Goal: Task Accomplishment & Management: Use online tool/utility

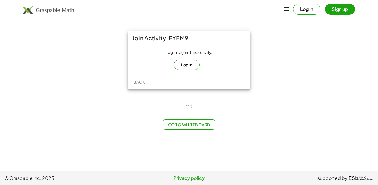
click at [194, 66] on button "Log in" at bounding box center [187, 65] width 26 height 10
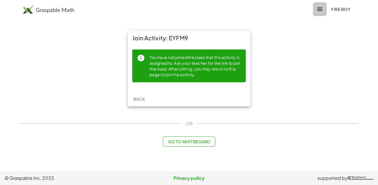
click at [317, 9] on icon "button" at bounding box center [319, 9] width 7 height 7
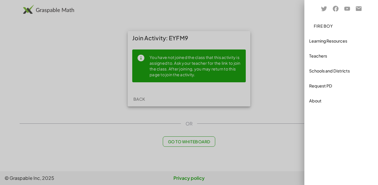
click at [266, 26] on div at bounding box center [189, 92] width 378 height 185
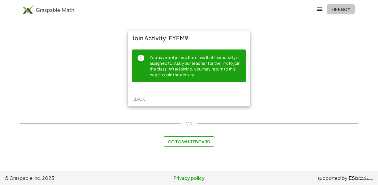
click at [346, 9] on span "Fire Boy" at bounding box center [340, 9] width 19 height 5
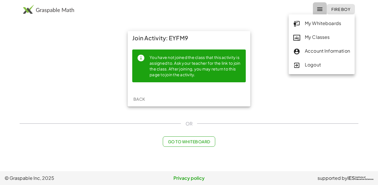
click at [321, 14] on button "button" at bounding box center [320, 9] width 14 height 14
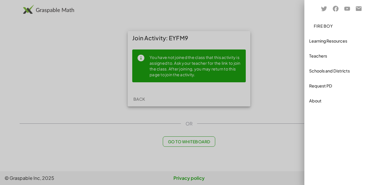
click at [291, 62] on div at bounding box center [189, 92] width 378 height 185
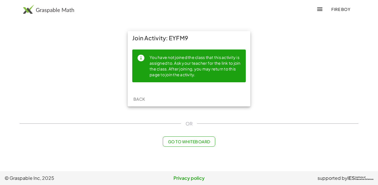
click at [321, 8] on icon "button" at bounding box center [319, 9] width 7 height 7
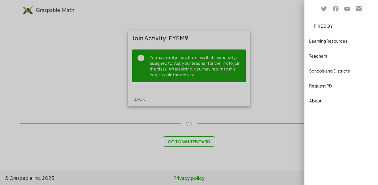
drag, startPoint x: 267, startPoint y: 60, endPoint x: 291, endPoint y: 26, distance: 41.8
click at [291, 26] on div at bounding box center [189, 92] width 378 height 185
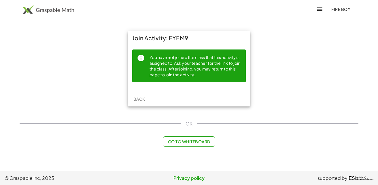
click at [346, 7] on span "Fire Boy" at bounding box center [340, 9] width 19 height 5
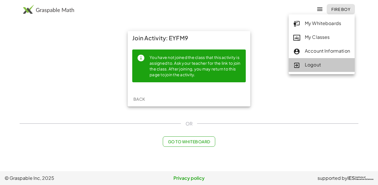
click at [319, 64] on div "Logout" at bounding box center [321, 64] width 57 height 7
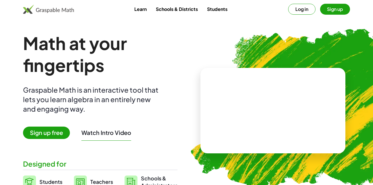
click at [337, 12] on button "Sign up" at bounding box center [336, 9] width 30 height 11
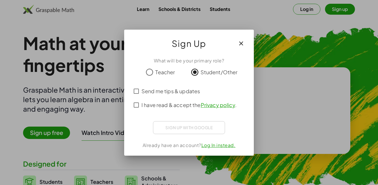
click at [136, 95] on div "Send me tips & updates I have read & accept the Privacy policy ." at bounding box center [189, 98] width 116 height 28
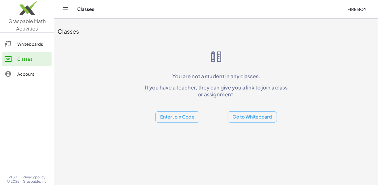
click at [179, 121] on button "Enter Join Code" at bounding box center [177, 116] width 44 height 11
click at [179, 142] on div "Join Activity" at bounding box center [177, 146] width 44 height 14
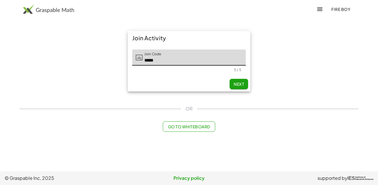
type input "*****"
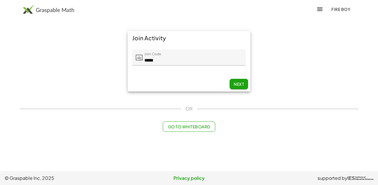
click at [229, 84] on div "Next" at bounding box center [189, 84] width 123 height 15
click at [238, 85] on span "Next" at bounding box center [239, 83] width 10 height 5
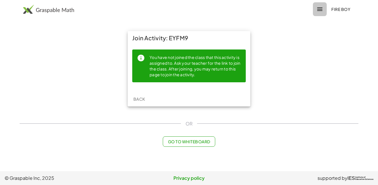
click at [321, 4] on button "button" at bounding box center [320, 9] width 14 height 14
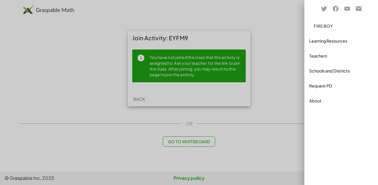
click at [291, 68] on div at bounding box center [189, 92] width 378 height 185
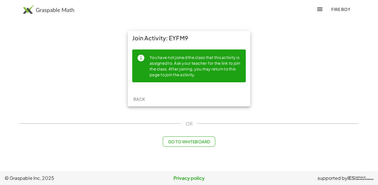
click at [342, 5] on button "Fire Boy" at bounding box center [341, 9] width 28 height 10
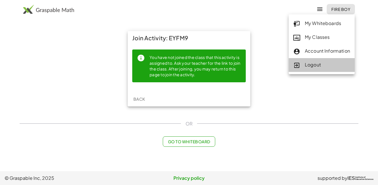
click at [324, 69] on div "Logout" at bounding box center [322, 65] width 66 height 14
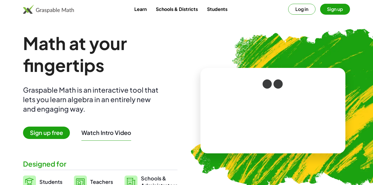
click at [342, 5] on button "Sign up" at bounding box center [336, 9] width 30 height 11
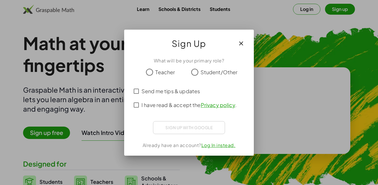
click at [242, 41] on icon "button" at bounding box center [241, 43] width 7 height 7
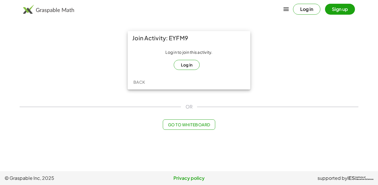
click at [187, 64] on button "Log in" at bounding box center [187, 65] width 26 height 10
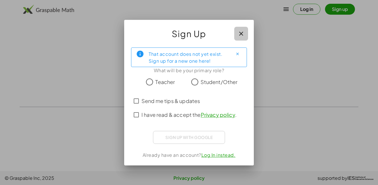
click at [240, 31] on icon "button" at bounding box center [241, 33] width 7 height 7
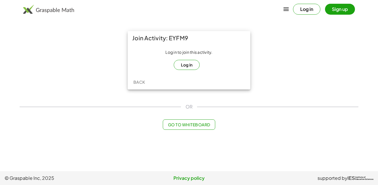
click at [186, 65] on button "Log in" at bounding box center [187, 65] width 26 height 10
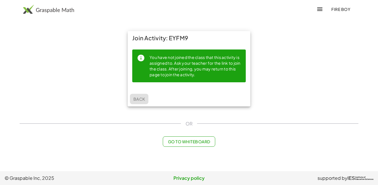
click at [141, 98] on span "Back" at bounding box center [139, 98] width 12 height 5
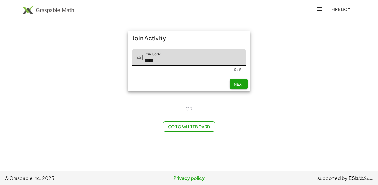
click at [140, 98] on div "Join Activity Join Code Join Code ***** 5 / 5 Next OR Go to Whiteboard" at bounding box center [189, 82] width 346 height 108
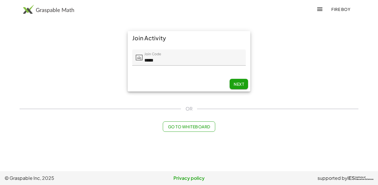
click at [173, 62] on input "*****" at bounding box center [194, 58] width 103 height 16
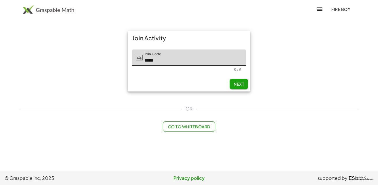
drag, startPoint x: 161, startPoint y: 59, endPoint x: 126, endPoint y: 54, distance: 35.3
click at [127, 54] on div "Join Activity Join Code Join Code ***** 5 / 5 Next" at bounding box center [189, 61] width 130 height 67
paste input "*"
click at [238, 86] on span "Next" at bounding box center [239, 83] width 10 height 5
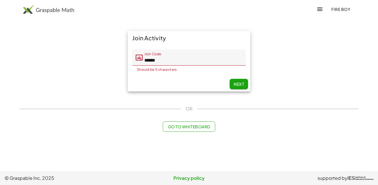
click at [170, 62] on input "******" at bounding box center [194, 58] width 103 height 16
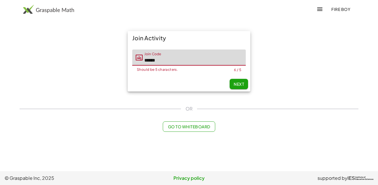
click at [170, 60] on input "******" at bounding box center [194, 58] width 103 height 16
click at [166, 60] on input "******" at bounding box center [194, 58] width 103 height 16
click at [318, 9] on icon "button" at bounding box center [319, 9] width 7 height 7
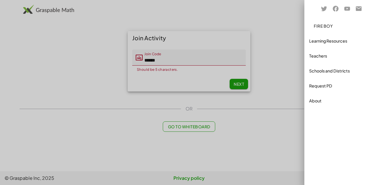
click at [318, 40] on div "Learning Resources" at bounding box center [341, 40] width 64 height 7
click at [285, 33] on div at bounding box center [189, 92] width 378 height 185
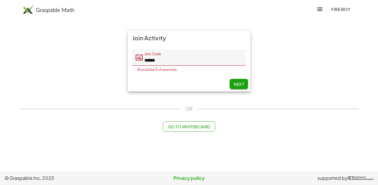
click at [239, 82] on span "Next" at bounding box center [239, 83] width 10 height 5
click at [239, 83] on span "Next" at bounding box center [239, 83] width 10 height 5
click at [170, 60] on input "******" at bounding box center [194, 58] width 103 height 16
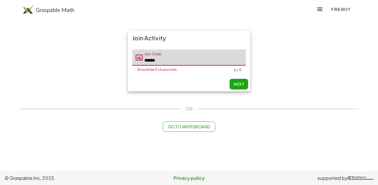
drag, startPoint x: 168, startPoint y: 60, endPoint x: 130, endPoint y: 54, distance: 38.3
click at [130, 54] on div "Join Code Join Code ****** Should be 5 characters. 6 / 5" at bounding box center [189, 61] width 123 height 32
paste input "text"
type input "*****"
click at [241, 84] on span "Next" at bounding box center [239, 83] width 10 height 5
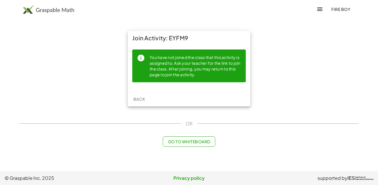
click at [139, 99] on span "Back" at bounding box center [139, 98] width 12 height 5
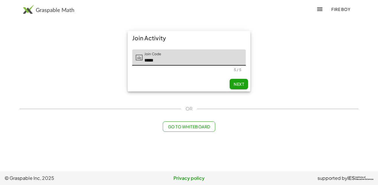
drag, startPoint x: 162, startPoint y: 61, endPoint x: 125, endPoint y: 56, distance: 37.0
click at [128, 56] on div "Join Code Join Code ***** 5 / 5" at bounding box center [189, 61] width 123 height 32
click at [125, 56] on div "Join Activity Join Code Join Code ***** 5 / 5 Next" at bounding box center [189, 61] width 130 height 67
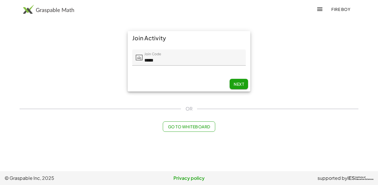
click at [160, 60] on input "*****" at bounding box center [194, 58] width 103 height 16
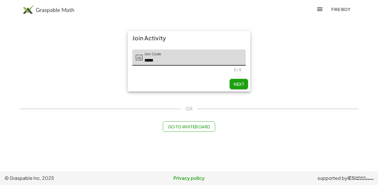
click at [139, 60] on div "Join Code Join Code *****" at bounding box center [188, 58] width 113 height 16
type input "*****"
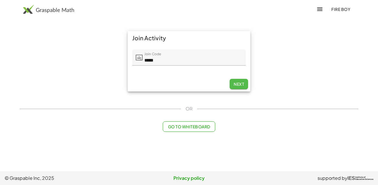
click at [240, 87] on button "Next" at bounding box center [239, 84] width 18 height 10
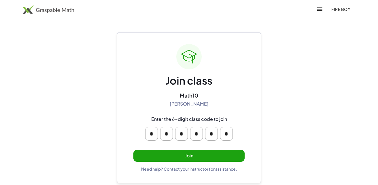
click at [183, 158] on button "Join" at bounding box center [188, 156] width 111 height 12
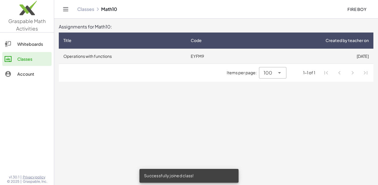
click at [199, 55] on td "EYFM9" at bounding box center [215, 56] width 58 height 15
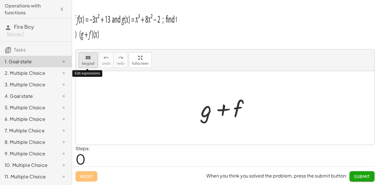
click at [89, 57] on icon "keyboard" at bounding box center [87, 57] width 5 height 7
click at [204, 113] on div at bounding box center [207, 108] width 12 height 27
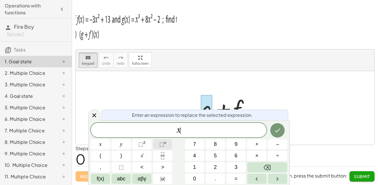
click at [160, 145] on span "⬚" at bounding box center [161, 144] width 5 height 6
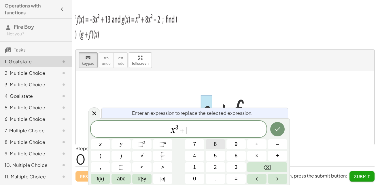
click at [214, 146] on span "8" at bounding box center [215, 145] width 3 height 8
click at [141, 145] on span "⬚" at bounding box center [140, 144] width 5 height 6
click at [275, 130] on icon "Done" at bounding box center [277, 130] width 5 height 4
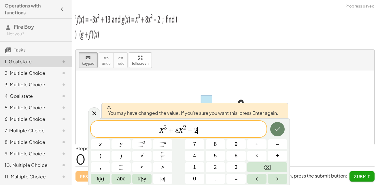
click at [279, 128] on icon "Done" at bounding box center [277, 130] width 5 height 4
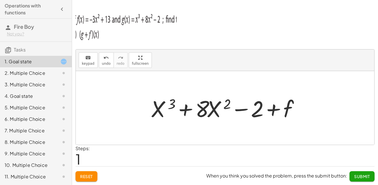
click at [134, 18] on img at bounding box center [125, 25] width 101 height 35
click at [288, 108] on div at bounding box center [227, 108] width 158 height 30
click at [89, 60] on icon "keyboard" at bounding box center [87, 57] width 5 height 7
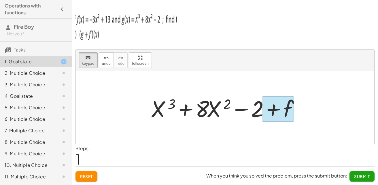
click at [289, 108] on div at bounding box center [277, 109] width 31 height 26
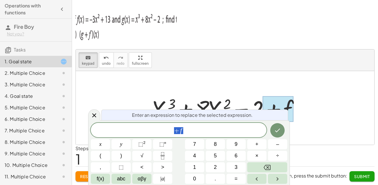
click at [189, 131] on span "+ f" at bounding box center [179, 131] width 176 height 8
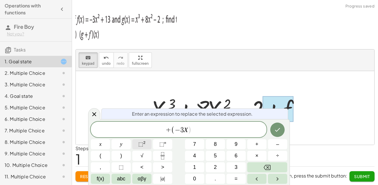
click at [142, 143] on span "⬚" at bounding box center [140, 144] width 5 height 6
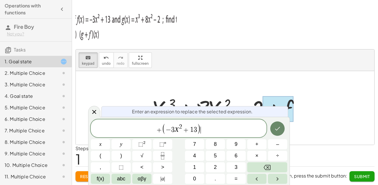
click at [276, 128] on icon "Done" at bounding box center [277, 128] width 7 height 7
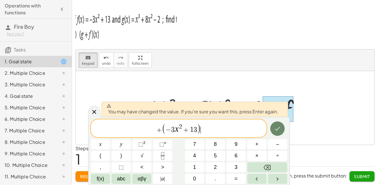
click at [278, 128] on icon "Done" at bounding box center [277, 128] width 7 height 7
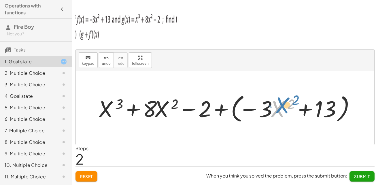
drag, startPoint x: 271, startPoint y: 109, endPoint x: 276, endPoint y: 106, distance: 5.4
click at [276, 106] on div at bounding box center [227, 108] width 263 height 33
drag, startPoint x: 267, startPoint y: 109, endPoint x: 263, endPoint y: 109, distance: 3.2
click at [263, 109] on div at bounding box center [227, 108] width 263 height 33
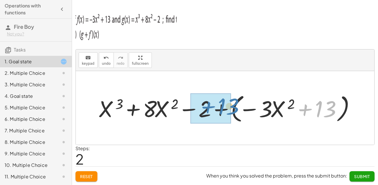
drag, startPoint x: 319, startPoint y: 111, endPoint x: 223, endPoint y: 109, distance: 95.6
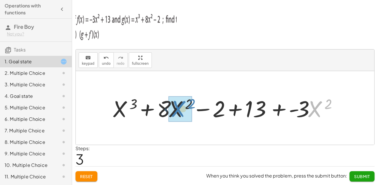
drag, startPoint x: 315, startPoint y: 110, endPoint x: 178, endPoint y: 110, distance: 136.5
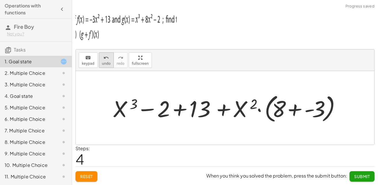
click at [105, 63] on span "undo" at bounding box center [106, 64] width 9 height 4
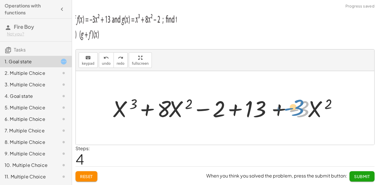
drag, startPoint x: 303, startPoint y: 108, endPoint x: 299, endPoint y: 107, distance: 3.4
click at [299, 107] on div at bounding box center [227, 108] width 234 height 30
drag, startPoint x: 313, startPoint y: 109, endPoint x: 305, endPoint y: 110, distance: 8.5
click at [305, 110] on div at bounding box center [227, 108] width 234 height 30
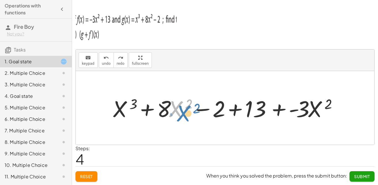
drag, startPoint x: 169, startPoint y: 109, endPoint x: 174, endPoint y: 111, distance: 5.7
click at [175, 113] on div at bounding box center [227, 108] width 234 height 30
click at [174, 111] on div at bounding box center [227, 108] width 234 height 30
drag, startPoint x: 164, startPoint y: 109, endPoint x: 172, endPoint y: 110, distance: 8.4
click at [172, 110] on div at bounding box center [227, 108] width 234 height 30
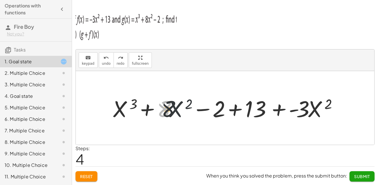
click at [172, 110] on div at bounding box center [227, 108] width 234 height 30
click at [172, 109] on div at bounding box center [227, 108] width 234 height 30
drag, startPoint x: 156, startPoint y: 93, endPoint x: 177, endPoint y: 118, distance: 33.1
click at [177, 118] on div "+ g + f + X 3 + · 8 · X 2 − 2 + f + X 3 + · 8 · X 2 − 2 + ( − · 3 · X 2 + 13 ) …" at bounding box center [225, 108] width 242 height 33
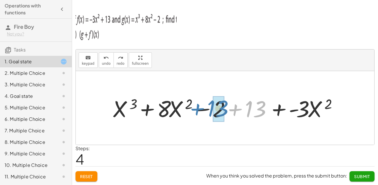
drag, startPoint x: 258, startPoint y: 109, endPoint x: 221, endPoint y: 109, distance: 37.7
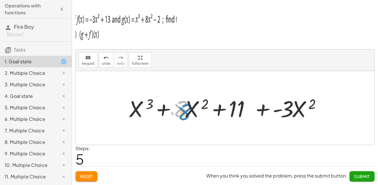
drag, startPoint x: 181, startPoint y: 107, endPoint x: 185, endPoint y: 110, distance: 5.1
click at [185, 110] on div at bounding box center [227, 108] width 202 height 30
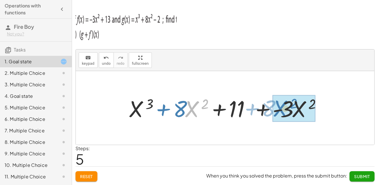
drag, startPoint x: 191, startPoint y: 109, endPoint x: 280, endPoint y: 108, distance: 88.7
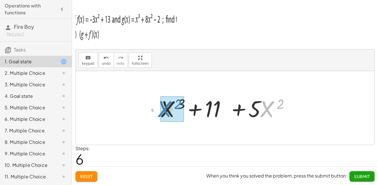
drag, startPoint x: 267, startPoint y: 109, endPoint x: 164, endPoint y: 109, distance: 102.5
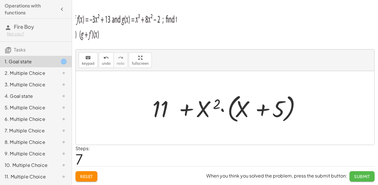
click at [365, 177] on span "Submit" at bounding box center [362, 176] width 16 height 5
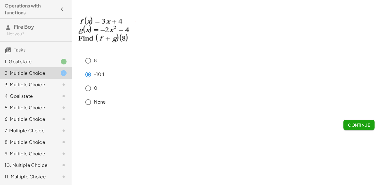
click at [358, 122] on span "Continue" at bounding box center [359, 124] width 22 height 5
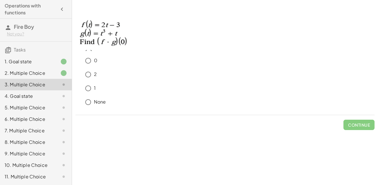
click at [40, 73] on div "2. Multiple Choice" at bounding box center [28, 73] width 46 height 7
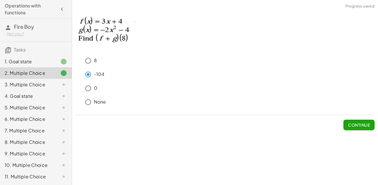
click at [43, 83] on div "3. Multiple Choice" at bounding box center [28, 84] width 46 height 7
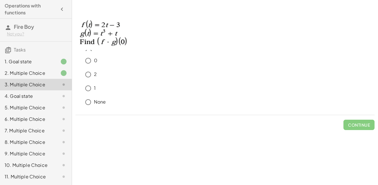
click at [44, 95] on div "4. Goal state" at bounding box center [28, 96] width 46 height 7
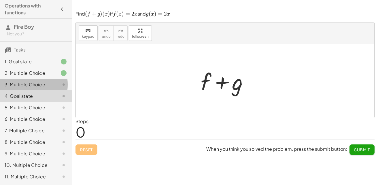
click at [46, 85] on div "3. Multiple Choice" at bounding box center [28, 84] width 46 height 7
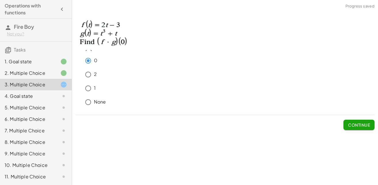
click at [354, 126] on span "Continue" at bounding box center [359, 124] width 22 height 5
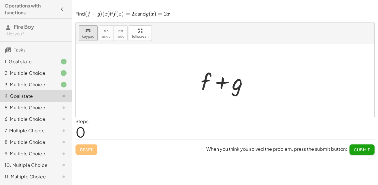
click at [89, 37] on span "keypad" at bounding box center [88, 37] width 13 height 4
click at [219, 83] on div at bounding box center [227, 81] width 58 height 30
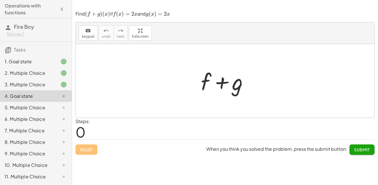
click at [208, 81] on div at bounding box center [227, 81] width 58 height 30
click at [204, 79] on div at bounding box center [227, 81] width 58 height 30
click at [210, 82] on div at bounding box center [227, 81] width 58 height 30
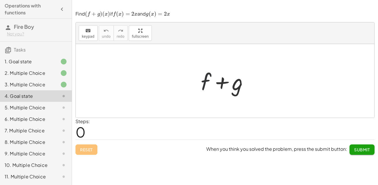
click at [210, 82] on div at bounding box center [227, 81] width 58 height 30
click at [226, 86] on div at bounding box center [227, 81] width 58 height 30
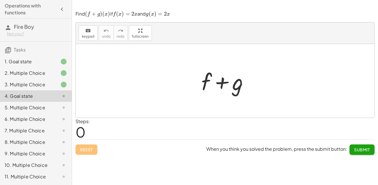
click at [226, 86] on div at bounding box center [227, 81] width 58 height 30
click at [85, 39] on button "keyboard keypad" at bounding box center [88, 33] width 19 height 16
click at [105, 73] on div at bounding box center [225, 81] width 298 height 74
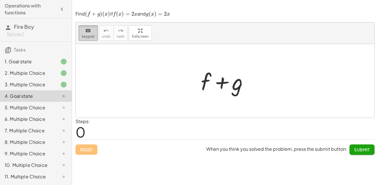
click at [91, 32] on div "keyboard" at bounding box center [88, 30] width 13 height 7
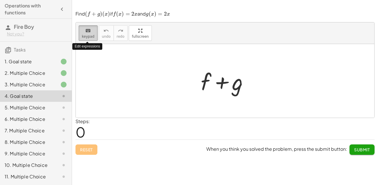
click at [91, 32] on div "keyboard" at bounding box center [88, 30] width 13 height 7
click at [222, 82] on div at bounding box center [227, 81] width 58 height 30
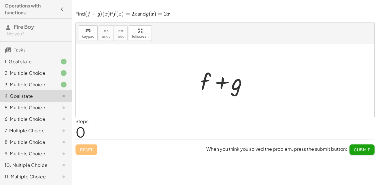
click at [222, 82] on div at bounding box center [227, 81] width 58 height 30
click at [233, 85] on div at bounding box center [227, 81] width 58 height 30
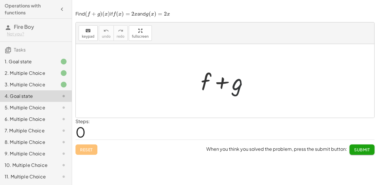
click at [233, 85] on div at bounding box center [227, 81] width 58 height 30
click at [65, 79] on div "1. Goal state" at bounding box center [36, 85] width 72 height 12
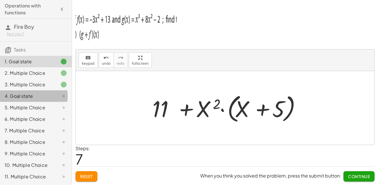
click at [46, 93] on div "4. Goal state" at bounding box center [28, 96] width 46 height 7
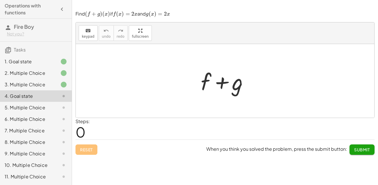
click at [196, 87] on div "+ f + g" at bounding box center [225, 81] width 66 height 33
click at [210, 86] on div at bounding box center [227, 81] width 58 height 30
click at [205, 80] on div at bounding box center [227, 81] width 58 height 30
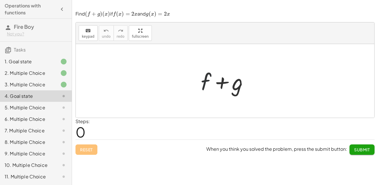
click at [205, 80] on div at bounding box center [227, 81] width 58 height 30
click at [84, 35] on span "keypad" at bounding box center [88, 37] width 13 height 4
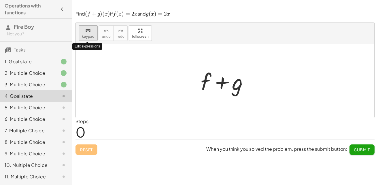
click at [84, 35] on span "keypad" at bounding box center [88, 37] width 13 height 4
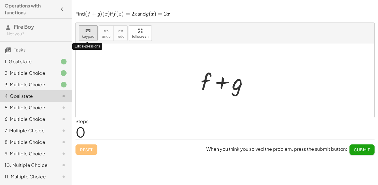
click at [84, 35] on span "keypad" at bounding box center [88, 37] width 13 height 4
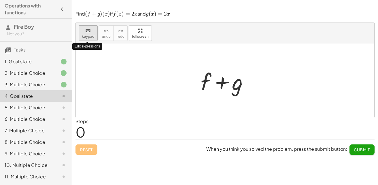
click at [84, 35] on span "keypad" at bounding box center [88, 37] width 13 height 4
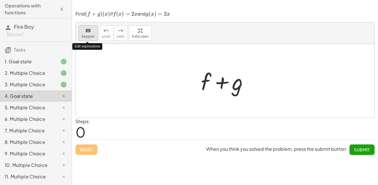
click at [84, 35] on span "keypad" at bounding box center [88, 37] width 13 height 4
drag, startPoint x: 84, startPoint y: 35, endPoint x: 240, endPoint y: 39, distance: 157.0
click at [240, 39] on div "keyboard keypad undo undo redo redo fullscreen Edit expressions" at bounding box center [225, 33] width 298 height 22
click at [222, 77] on div at bounding box center [227, 81] width 58 height 30
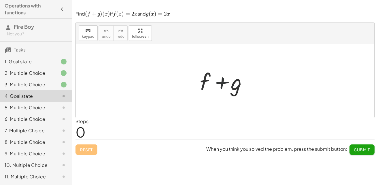
click at [222, 77] on div at bounding box center [227, 81] width 58 height 30
click at [209, 78] on div at bounding box center [227, 81] width 58 height 30
click at [203, 86] on div at bounding box center [227, 81] width 58 height 30
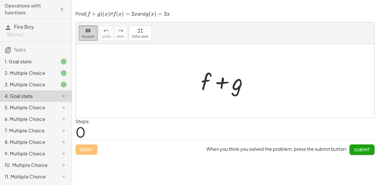
click at [80, 31] on button "keyboard keypad" at bounding box center [88, 33] width 19 height 16
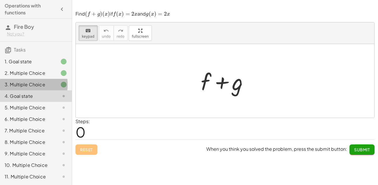
click at [54, 83] on div at bounding box center [59, 84] width 16 height 7
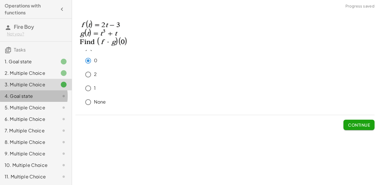
click at [51, 93] on div at bounding box center [59, 96] width 16 height 7
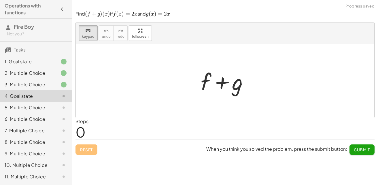
click at [190, 103] on div at bounding box center [225, 81] width 298 height 74
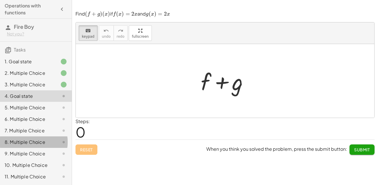
click at [9, 141] on div "8. Multiple Choice" at bounding box center [28, 142] width 46 height 7
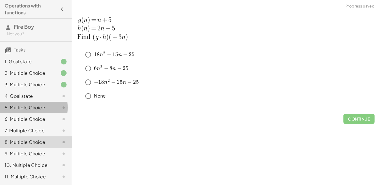
click at [34, 125] on div "5. Multiple Choice" at bounding box center [36, 131] width 72 height 12
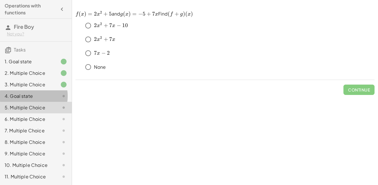
click at [51, 94] on div at bounding box center [59, 96] width 16 height 7
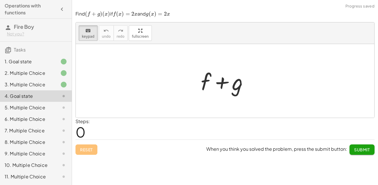
drag, startPoint x: 137, startPoint y: 37, endPoint x: 153, endPoint y: 62, distance: 28.6
click at [153, 62] on div "keyboard keypad undo undo redo redo fullscreen + f + g ×" at bounding box center [225, 69] width 298 height 95
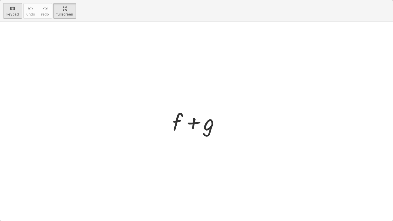
click at [12, 7] on icon "keyboard" at bounding box center [12, 8] width 5 height 7
click at [65, 77] on div at bounding box center [196, 121] width 393 height 199
click at [168, 139] on div at bounding box center [196, 121] width 393 height 199
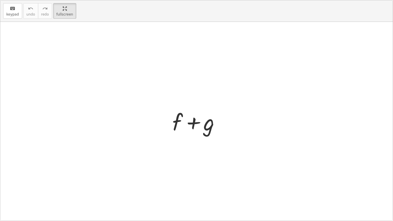
click at [168, 139] on div at bounding box center [196, 121] width 393 height 199
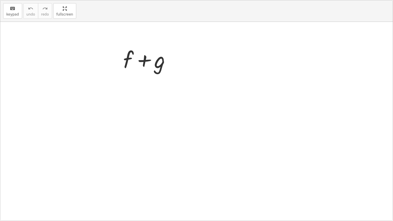
drag, startPoint x: 69, startPoint y: 7, endPoint x: 53, endPoint y: -18, distance: 28.6
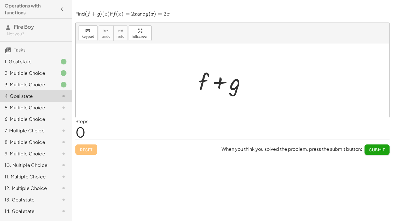
click at [53, 0] on html "Operations with functions Fire Boy Not you? Tasks 1. Goal state 2. Multiple Cho…" at bounding box center [196, 110] width 393 height 221
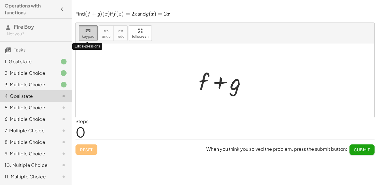
click at [94, 36] on button "keyboard keypad" at bounding box center [88, 33] width 19 height 16
click at [91, 37] on span "keypad" at bounding box center [88, 37] width 13 height 4
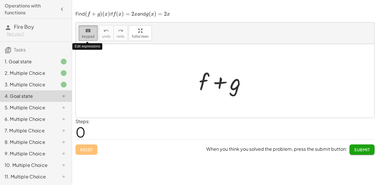
click at [91, 37] on span "keypad" at bounding box center [88, 37] width 13 height 4
click at [215, 89] on div at bounding box center [225, 81] width 58 height 30
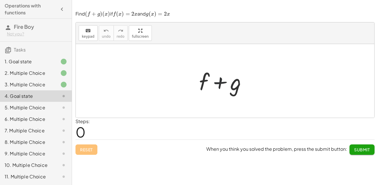
click at [215, 89] on div at bounding box center [225, 81] width 58 height 30
click at [197, 81] on div at bounding box center [225, 81] width 58 height 30
click at [200, 81] on div at bounding box center [225, 81] width 58 height 30
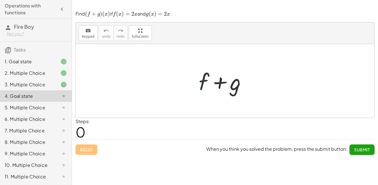
click at [200, 81] on div at bounding box center [225, 81] width 58 height 30
drag, startPoint x: 201, startPoint y: 78, endPoint x: 122, endPoint y: 72, distance: 80.0
click at [122, 72] on div "+ f + f + g" at bounding box center [225, 81] width 298 height 74
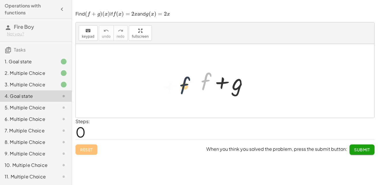
drag, startPoint x: 205, startPoint y: 87, endPoint x: 174, endPoint y: 93, distance: 31.3
click at [174, 93] on div "+ f + f + g" at bounding box center [225, 81] width 298 height 74
drag, startPoint x: 232, startPoint y: 88, endPoint x: 200, endPoint y: 84, distance: 31.9
click at [200, 84] on div at bounding box center [227, 81] width 58 height 30
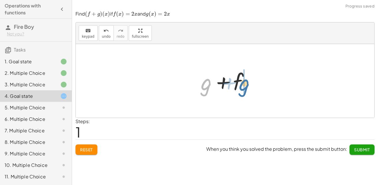
drag, startPoint x: 208, startPoint y: 85, endPoint x: 246, endPoint y: 85, distance: 38.3
click at [246, 85] on div at bounding box center [227, 81] width 58 height 30
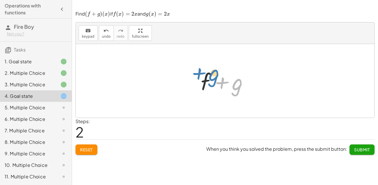
drag, startPoint x: 220, startPoint y: 84, endPoint x: 197, endPoint y: 77, distance: 23.8
click at [197, 77] on div "+ f + g + g + f + g + f + g" at bounding box center [225, 81] width 66 height 33
click at [222, 82] on div at bounding box center [227, 81] width 58 height 30
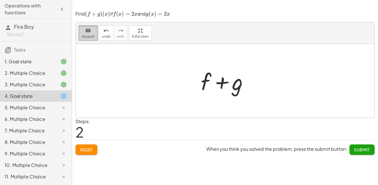
click at [89, 33] on icon "keyboard" at bounding box center [87, 30] width 5 height 7
click at [214, 79] on div at bounding box center [227, 81] width 58 height 30
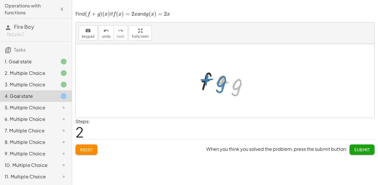
drag, startPoint x: 221, startPoint y: 82, endPoint x: 205, endPoint y: 79, distance: 15.6
click at [205, 79] on div at bounding box center [227, 81] width 58 height 30
drag, startPoint x: 220, startPoint y: 82, endPoint x: 191, endPoint y: 75, distance: 29.9
click at [191, 75] on div "+ f + g + g + f + g + f + g" at bounding box center [225, 81] width 298 height 74
click at [221, 85] on div at bounding box center [227, 81] width 58 height 30
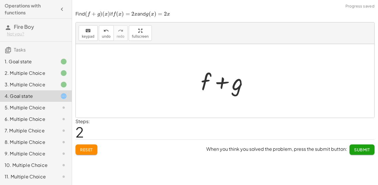
click at [223, 86] on div at bounding box center [227, 81] width 58 height 30
drag, startPoint x: 223, startPoint y: 81, endPoint x: 189, endPoint y: 71, distance: 34.8
click at [189, 71] on div "+ f + g + g + f + g + f + g" at bounding box center [225, 81] width 298 height 74
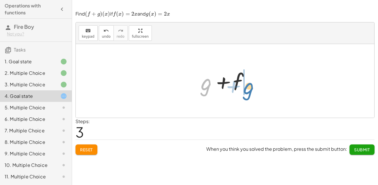
drag, startPoint x: 208, startPoint y: 83, endPoint x: 252, endPoint y: 87, distance: 44.0
click at [252, 87] on div at bounding box center [227, 81] width 58 height 30
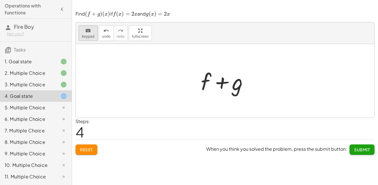
click at [90, 33] on icon "keyboard" at bounding box center [87, 30] width 5 height 7
click at [214, 96] on div "+ f + g + g + f + f + g + g + f + f + g" at bounding box center [225, 81] width 66 height 33
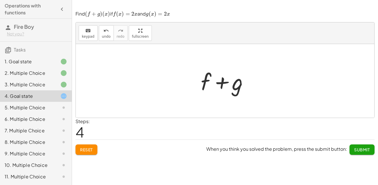
click at [214, 96] on div "+ f + g + g + f + f + g + g + f + f + g" at bounding box center [225, 81] width 66 height 33
click at [220, 90] on div at bounding box center [227, 81] width 58 height 30
drag, startPoint x: 223, startPoint y: 83, endPoint x: 195, endPoint y: 81, distance: 27.4
click at [195, 81] on div "+ f + g + g + f + f + g + g + f + g + f + g" at bounding box center [225, 81] width 66 height 33
drag, startPoint x: 205, startPoint y: 82, endPoint x: 243, endPoint y: 85, distance: 38.1
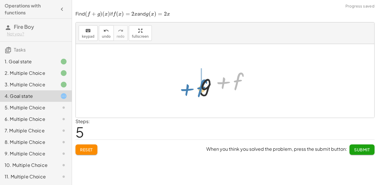
drag, startPoint x: 231, startPoint y: 81, endPoint x: 194, endPoint y: 88, distance: 37.8
click at [194, 88] on div "+ f + g + g + f + f + g + g + f + f + g + f + f + g" at bounding box center [225, 81] width 66 height 33
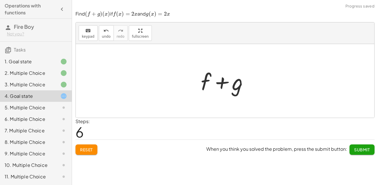
click at [81, 149] on span "Reset" at bounding box center [86, 149] width 13 height 5
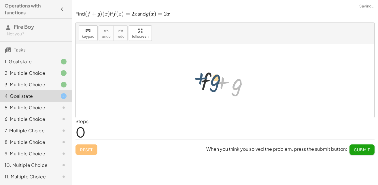
drag, startPoint x: 224, startPoint y: 84, endPoint x: 180, endPoint y: 79, distance: 44.2
click at [180, 79] on div "+ g + f + g" at bounding box center [225, 81] width 298 height 74
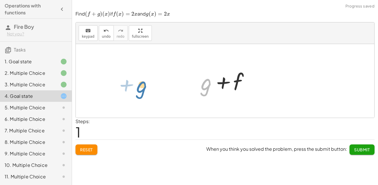
drag, startPoint x: 205, startPoint y: 86, endPoint x: 140, endPoint y: 88, distance: 65.1
click at [140, 88] on div "+ f + g + g + f + g" at bounding box center [225, 81] width 298 height 74
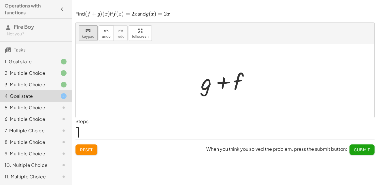
drag, startPoint x: 76, startPoint y: 33, endPoint x: 85, endPoint y: 33, distance: 8.6
click at [85, 33] on div "keyboard keypad undo [PERSON_NAME] redo fullscreen" at bounding box center [225, 33] width 298 height 22
click at [85, 33] on icon "keyboard" at bounding box center [87, 30] width 5 height 7
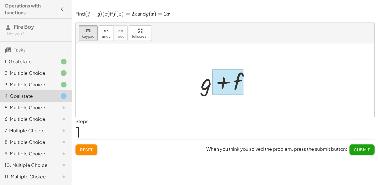
click at [227, 88] on div at bounding box center [227, 82] width 31 height 26
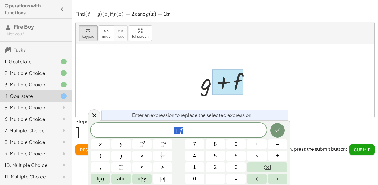
click at [227, 88] on div at bounding box center [227, 82] width 31 height 26
click at [60, 65] on icon at bounding box center [63, 61] width 7 height 7
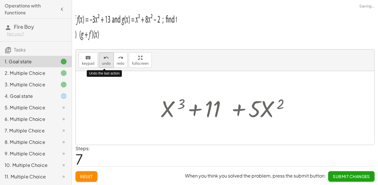
click at [108, 65] on span "undo" at bounding box center [106, 64] width 9 height 4
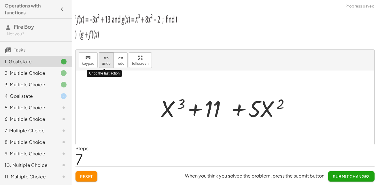
click at [108, 65] on span "undo" at bounding box center [106, 64] width 9 height 4
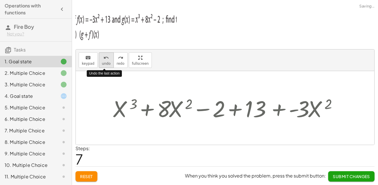
click at [108, 65] on span "undo" at bounding box center [106, 64] width 9 height 4
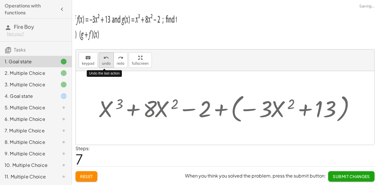
click at [108, 65] on span "undo" at bounding box center [106, 64] width 9 height 4
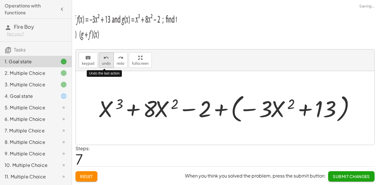
click at [108, 65] on span "undo" at bounding box center [106, 64] width 9 height 4
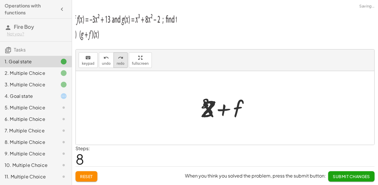
click at [119, 67] on button "redo redo" at bounding box center [120, 60] width 14 height 16
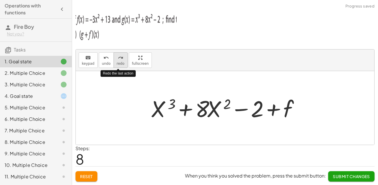
click at [119, 67] on button "redo redo" at bounding box center [120, 60] width 14 height 16
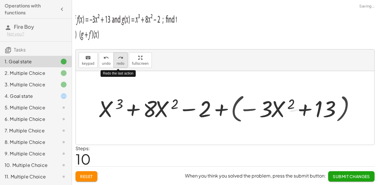
click at [119, 67] on button "redo redo" at bounding box center [120, 60] width 14 height 16
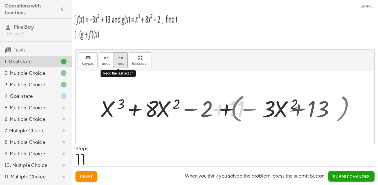
click at [119, 67] on button "redo redo" at bounding box center [120, 60] width 14 height 16
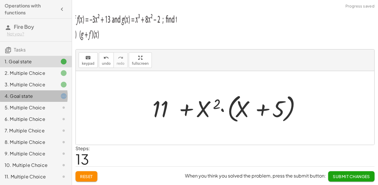
click at [62, 113] on div "4. Goal state" at bounding box center [36, 119] width 72 height 12
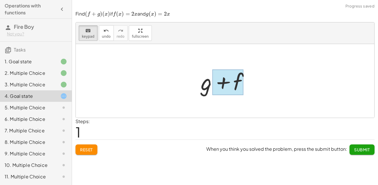
click at [232, 71] on div at bounding box center [227, 82] width 31 height 26
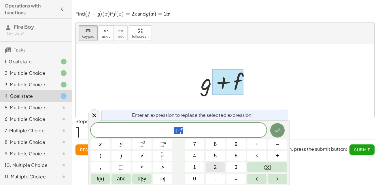
click at [222, 168] on button "2" at bounding box center [215, 167] width 19 height 10
click at [107, 147] on button "x" at bounding box center [100, 144] width 19 height 10
click at [276, 165] on button "Backspace" at bounding box center [267, 167] width 40 height 10
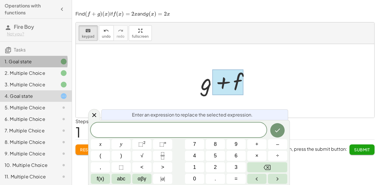
click at [43, 62] on div "1. Goal state" at bounding box center [28, 61] width 46 height 7
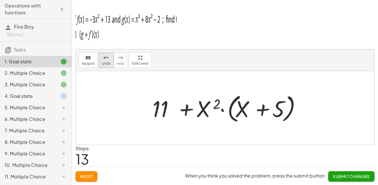
click at [102, 64] on span "undo" at bounding box center [106, 64] width 9 height 4
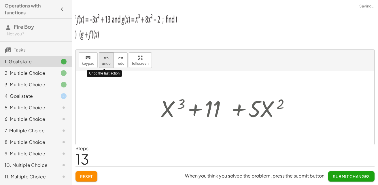
click at [102, 64] on span "undo" at bounding box center [106, 64] width 9 height 4
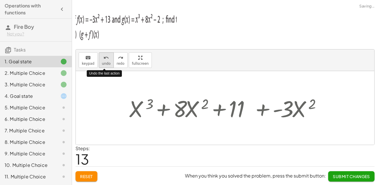
click at [102, 64] on span "undo" at bounding box center [106, 64] width 9 height 4
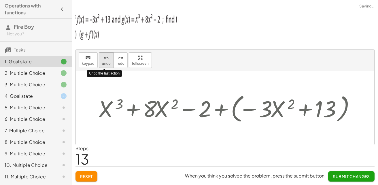
click at [102, 64] on span "undo" at bounding box center [106, 64] width 9 height 4
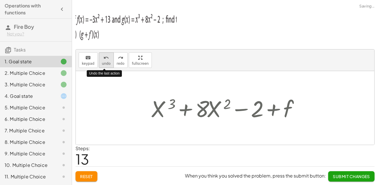
click at [102, 64] on span "undo" at bounding box center [106, 64] width 9 height 4
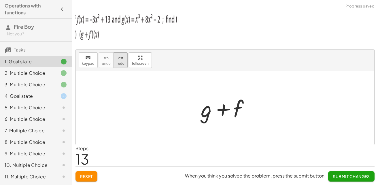
click at [119, 63] on span "redo" at bounding box center [121, 64] width 8 height 4
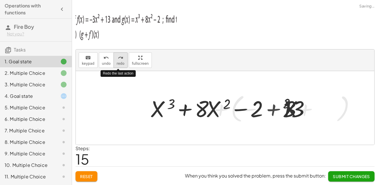
click at [119, 63] on span "redo" at bounding box center [121, 64] width 8 height 4
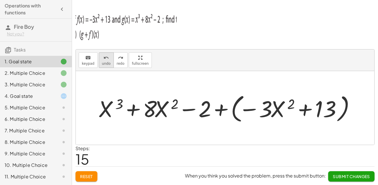
click at [106, 59] on icon "undo" at bounding box center [105, 57] width 5 height 7
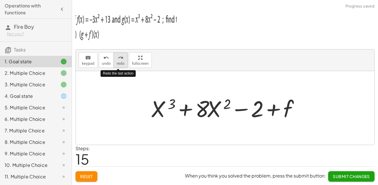
click at [122, 62] on button "redo redo" at bounding box center [120, 60] width 14 height 16
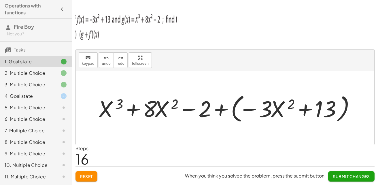
click at [60, 99] on icon at bounding box center [63, 96] width 7 height 7
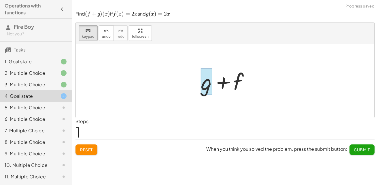
click at [205, 80] on div at bounding box center [207, 81] width 12 height 27
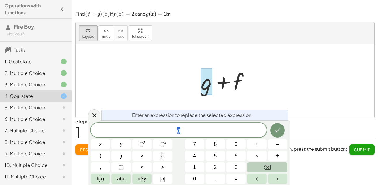
click at [263, 165] on button "Backspace" at bounding box center [267, 167] width 40 height 10
click at [220, 166] on button "2" at bounding box center [215, 167] width 19 height 10
click at [98, 143] on button "x" at bounding box center [100, 144] width 19 height 10
click at [263, 149] on button "+" at bounding box center [256, 144] width 19 height 10
click at [223, 165] on button "2" at bounding box center [215, 167] width 19 height 10
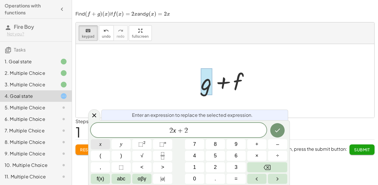
click at [105, 148] on button "x" at bounding box center [100, 144] width 19 height 10
click at [273, 134] on button "Done" at bounding box center [277, 130] width 14 height 14
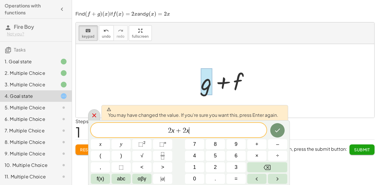
click at [91, 117] on icon at bounding box center [94, 115] width 7 height 7
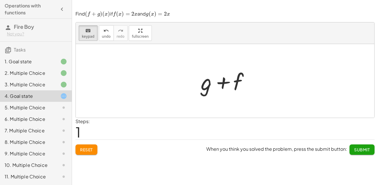
click at [63, 125] on div "5. Multiple Choice" at bounding box center [36, 131] width 72 height 12
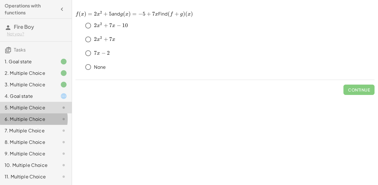
click at [51, 118] on div at bounding box center [59, 119] width 16 height 7
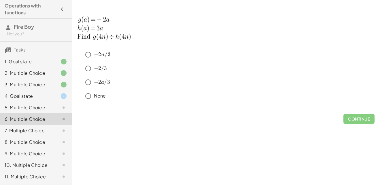
click at [51, 111] on div at bounding box center [59, 107] width 16 height 7
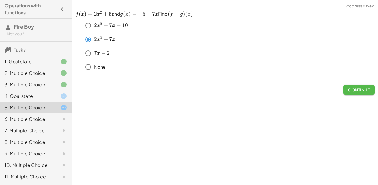
click at [360, 91] on span "Continue" at bounding box center [359, 89] width 22 height 5
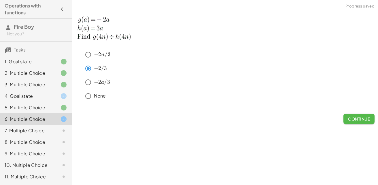
click at [356, 119] on span "Continue" at bounding box center [359, 118] width 22 height 5
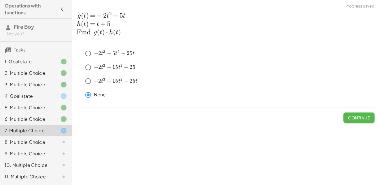
click at [361, 120] on button "Continue" at bounding box center [358, 118] width 31 height 10
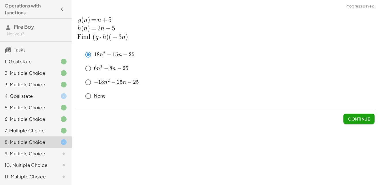
click at [355, 115] on button "Continue" at bounding box center [358, 119] width 31 height 10
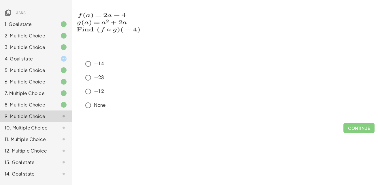
scroll to position [40, 0]
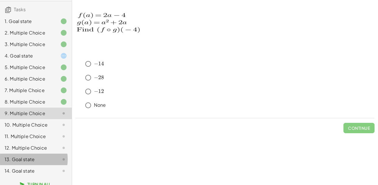
click at [60, 163] on icon at bounding box center [63, 159] width 7 height 7
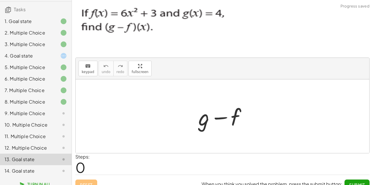
click at [55, 172] on div "14. Goal state" at bounding box center [36, 171] width 72 height 12
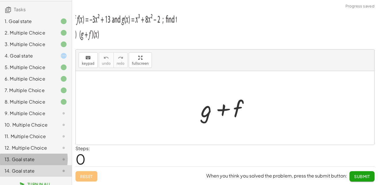
click at [55, 162] on div at bounding box center [59, 159] width 16 height 7
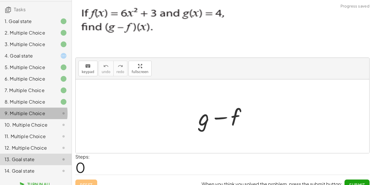
click at [51, 111] on div at bounding box center [59, 113] width 16 height 7
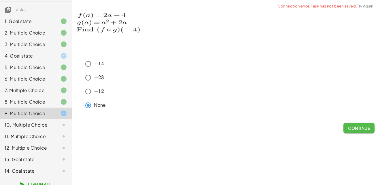
click at [364, 124] on button "Continue" at bounding box center [358, 128] width 31 height 10
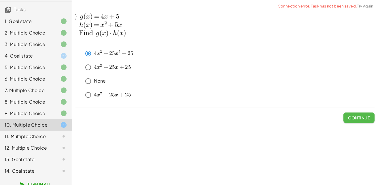
click at [360, 119] on span "Continue" at bounding box center [359, 117] width 22 height 5
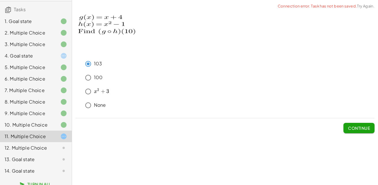
click at [354, 128] on span "Continue" at bounding box center [359, 128] width 22 height 5
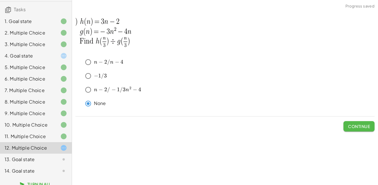
click at [371, 128] on button "Continue" at bounding box center [358, 126] width 31 height 10
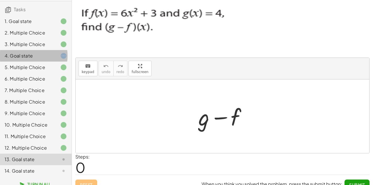
click at [52, 56] on div at bounding box center [59, 55] width 16 height 7
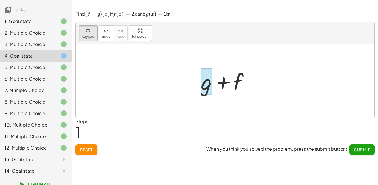
click at [206, 77] on div at bounding box center [207, 81] width 12 height 27
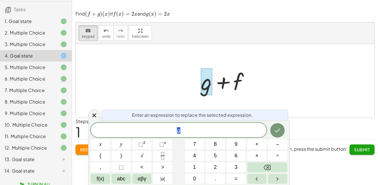
click at [348, 95] on div at bounding box center [225, 81] width 298 height 74
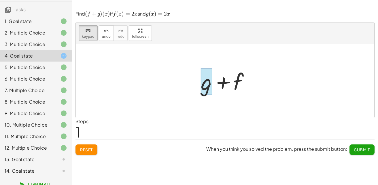
drag, startPoint x: 242, startPoint y: 91, endPoint x: 203, endPoint y: 90, distance: 38.6
click at [203, 90] on div at bounding box center [207, 81] width 12 height 27
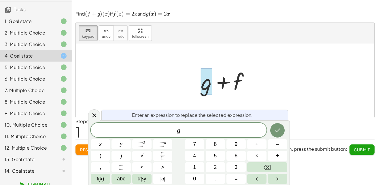
drag, startPoint x: 203, startPoint y: 90, endPoint x: 234, endPoint y: 90, distance: 30.2
click at [222, 82] on div "+ f + g" at bounding box center [222, 82] width 0 height 0
click at [84, 37] on span "keypad" at bounding box center [88, 37] width 13 height 4
click at [215, 91] on div at bounding box center [227, 81] width 58 height 30
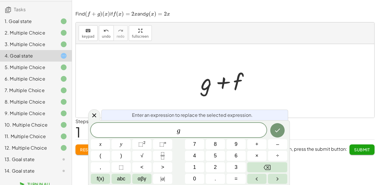
drag, startPoint x: 193, startPoint y: 82, endPoint x: 199, endPoint y: 85, distance: 6.2
click at [199, 85] on div "+ f + g + f + g" at bounding box center [225, 81] width 66 height 33
drag, startPoint x: 199, startPoint y: 85, endPoint x: 206, endPoint y: 85, distance: 7.5
click at [206, 85] on div at bounding box center [227, 81] width 58 height 30
drag, startPoint x: 206, startPoint y: 85, endPoint x: 209, endPoint y: 85, distance: 3.2
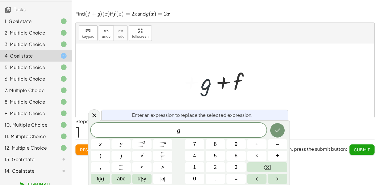
click at [209, 85] on div at bounding box center [227, 81] width 58 height 30
drag, startPoint x: 207, startPoint y: 84, endPoint x: 248, endPoint y: 86, distance: 40.3
click at [248, 86] on div at bounding box center [227, 81] width 58 height 30
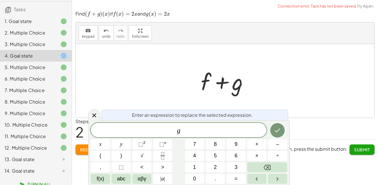
click at [210, 129] on span "g" at bounding box center [179, 131] width 176 height 8
click at [126, 154] on button ")" at bounding box center [120, 156] width 19 height 10
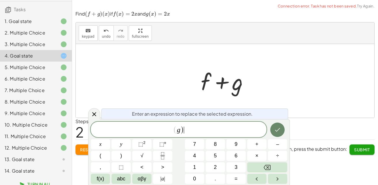
click at [281, 129] on icon "Done" at bounding box center [277, 129] width 7 height 7
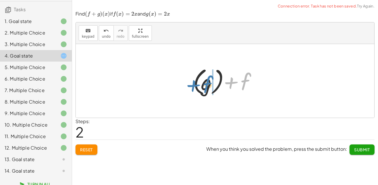
drag, startPoint x: 243, startPoint y: 84, endPoint x: 205, endPoint y: 86, distance: 37.8
click at [205, 86] on div at bounding box center [227, 81] width 74 height 32
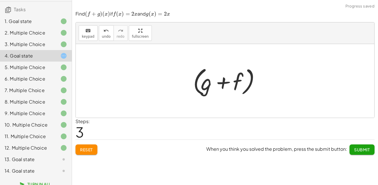
click at [205, 86] on div at bounding box center [227, 81] width 74 height 33
drag, startPoint x: 239, startPoint y: 83, endPoint x: 204, endPoint y: 84, distance: 35.2
click at [204, 84] on div at bounding box center [227, 81] width 74 height 33
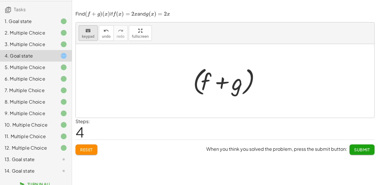
click at [86, 31] on icon "keyboard" at bounding box center [87, 30] width 5 height 7
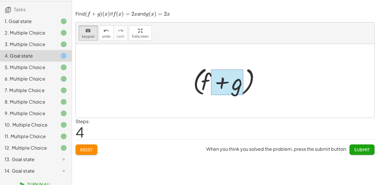
click at [243, 83] on div at bounding box center [227, 83] width 32 height 26
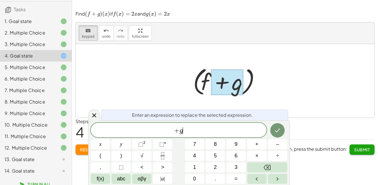
click at [195, 127] on span "+ g ​" at bounding box center [179, 131] width 176 height 8
click at [103, 146] on button "x" at bounding box center [100, 144] width 19 height 10
click at [106, 154] on button "(" at bounding box center [100, 156] width 19 height 10
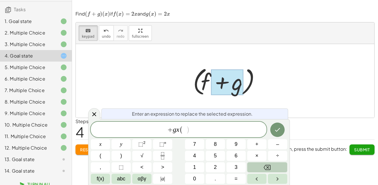
click at [268, 167] on icon "Backspace" at bounding box center [266, 167] width 7 height 5
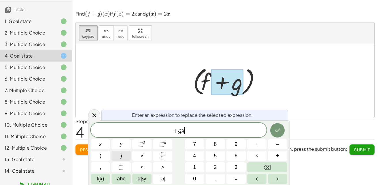
click at [121, 158] on span ")" at bounding box center [121, 156] width 2 height 8
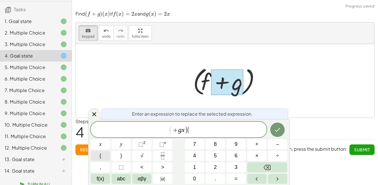
click at [98, 160] on button "(" at bounding box center [100, 156] width 19 height 10
click at [253, 168] on button "Backspace" at bounding box center [267, 167] width 40 height 10
click at [168, 128] on span "( + g x ) ​" at bounding box center [179, 130] width 176 height 10
click at [108, 158] on button "(" at bounding box center [100, 156] width 19 height 10
click at [201, 132] on span "( ​ + g x )" at bounding box center [179, 130] width 176 height 10
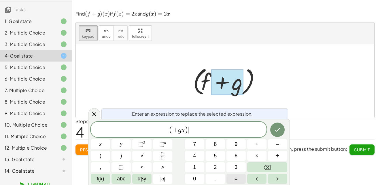
click at [242, 177] on button "=" at bounding box center [235, 179] width 19 height 10
click at [191, 152] on button "4" at bounding box center [194, 156] width 19 height 10
click at [103, 145] on button "x" at bounding box center [100, 144] width 19 height 10
click at [280, 131] on icon "Done" at bounding box center [277, 129] width 7 height 7
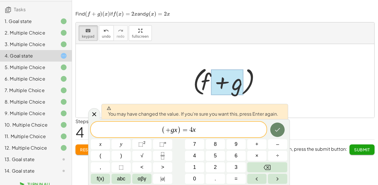
click at [280, 131] on icon "Done" at bounding box center [277, 129] width 7 height 7
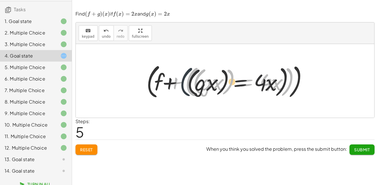
drag, startPoint x: 189, startPoint y: 87, endPoint x: 179, endPoint y: 87, distance: 9.2
click at [179, 87] on div at bounding box center [226, 81] width 167 height 40
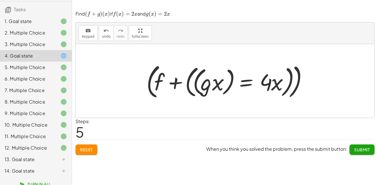
click at [190, 78] on div at bounding box center [226, 81] width 167 height 40
drag, startPoint x: 91, startPoint y: 33, endPoint x: 191, endPoint y: 82, distance: 111.5
click at [191, 82] on div "keyboard keypad undo undo redo redo fullscreen Edit expressions + f + g + g + f…" at bounding box center [225, 69] width 298 height 95
click at [188, 84] on div at bounding box center [226, 81] width 167 height 40
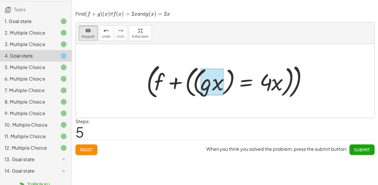
click at [205, 87] on div at bounding box center [211, 82] width 23 height 27
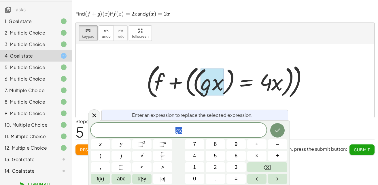
click at [243, 87] on div at bounding box center [226, 81] width 167 height 40
click at [277, 83] on div at bounding box center [226, 81] width 167 height 40
click at [289, 84] on div at bounding box center [226, 81] width 167 height 40
click at [194, 82] on div at bounding box center [226, 81] width 167 height 40
click at [96, 113] on icon at bounding box center [94, 115] width 7 height 7
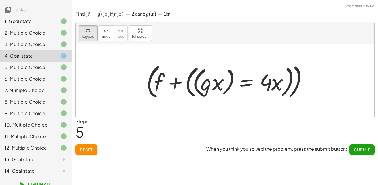
drag, startPoint x: 200, startPoint y: 86, endPoint x: 180, endPoint y: 94, distance: 21.6
click at [90, 35] on span "keypad" at bounding box center [88, 37] width 13 height 4
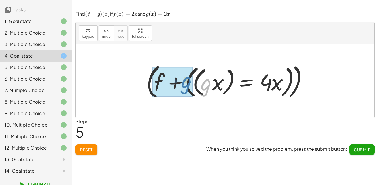
drag, startPoint x: 208, startPoint y: 87, endPoint x: 188, endPoint y: 85, distance: 20.3
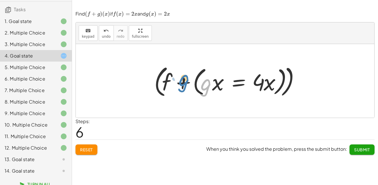
drag, startPoint x: 206, startPoint y: 88, endPoint x: 183, endPoint y: 84, distance: 23.2
click at [183, 84] on div at bounding box center [227, 81] width 152 height 37
drag, startPoint x: 215, startPoint y: 87, endPoint x: 187, endPoint y: 87, distance: 27.9
click at [187, 87] on div at bounding box center [227, 81] width 152 height 37
drag, startPoint x: 204, startPoint y: 85, endPoint x: 221, endPoint y: 83, distance: 17.2
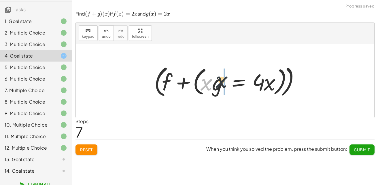
click at [221, 83] on div at bounding box center [227, 81] width 152 height 37
click at [228, 84] on div at bounding box center [227, 81] width 152 height 37
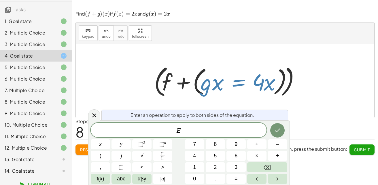
click at [282, 88] on div at bounding box center [227, 81] width 152 height 37
click at [282, 86] on div at bounding box center [227, 81] width 152 height 37
click at [279, 80] on div at bounding box center [227, 81] width 152 height 37
click at [145, 77] on div at bounding box center [225, 81] width 298 height 74
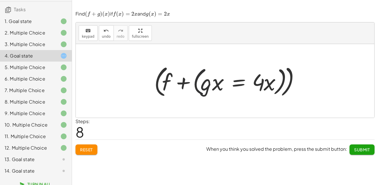
click at [196, 90] on div at bounding box center [227, 81] width 152 height 37
click at [92, 29] on div "keyboard" at bounding box center [88, 30] width 13 height 7
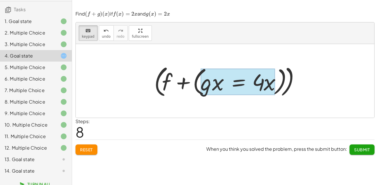
click at [240, 84] on div at bounding box center [237, 82] width 74 height 27
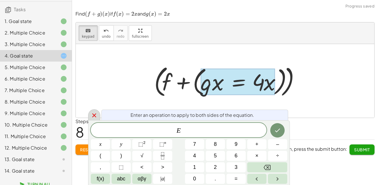
click at [97, 113] on icon at bounding box center [94, 115] width 7 height 7
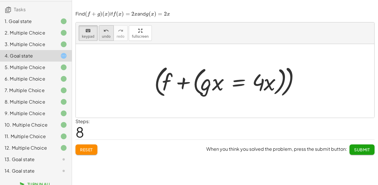
click at [105, 34] on button "undo undo" at bounding box center [106, 33] width 15 height 16
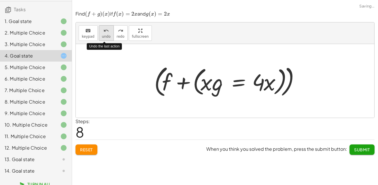
click at [105, 34] on button "undo undo" at bounding box center [106, 33] width 15 height 16
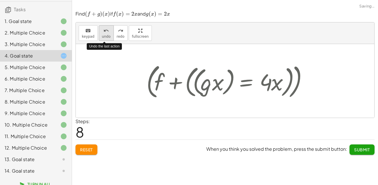
click at [105, 34] on button "undo undo" at bounding box center [106, 33] width 15 height 16
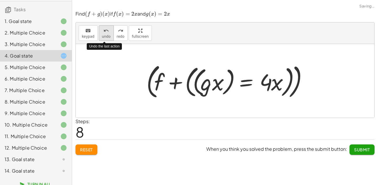
click at [105, 34] on button "undo undo" at bounding box center [106, 33] width 15 height 16
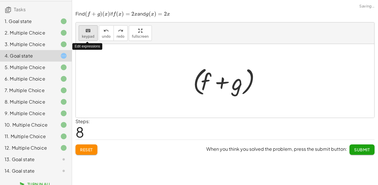
click at [86, 31] on icon "keyboard" at bounding box center [87, 30] width 5 height 7
click at [91, 30] on div "keyboard" at bounding box center [88, 30] width 13 height 7
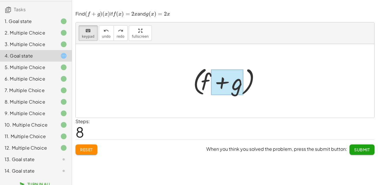
click at [237, 87] on div at bounding box center [227, 83] width 32 height 26
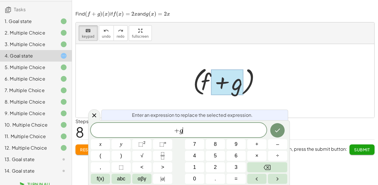
click at [194, 132] on span "+ g ​" at bounding box center [179, 131] width 176 height 8
click at [107, 155] on button "(" at bounding box center [100, 156] width 19 height 10
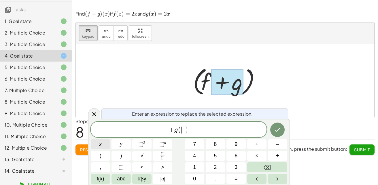
click at [100, 144] on span "x" at bounding box center [100, 145] width 2 height 8
click at [122, 160] on button ")" at bounding box center [120, 156] width 19 height 10
click at [235, 178] on span "=" at bounding box center [235, 179] width 3 height 8
click at [193, 152] on span "4" at bounding box center [194, 156] width 3 height 8
click at [107, 147] on button "x" at bounding box center [100, 144] width 19 height 10
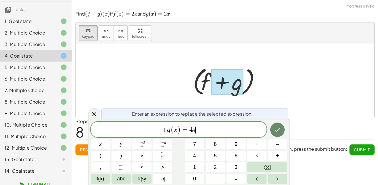
click at [282, 132] on button "Done" at bounding box center [277, 130] width 14 height 14
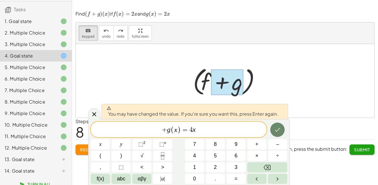
click at [282, 132] on button "Done" at bounding box center [277, 130] width 14 height 14
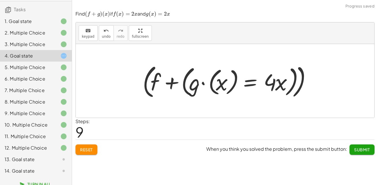
click at [196, 77] on div at bounding box center [227, 81] width 175 height 39
click at [190, 74] on div at bounding box center [227, 81] width 175 height 39
click at [108, 38] on button "undo undo" at bounding box center [106, 33] width 15 height 16
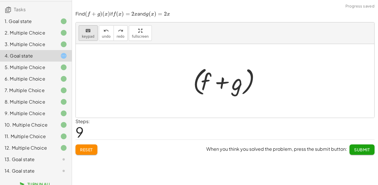
click at [95, 34] on button "keyboard keypad" at bounding box center [88, 33] width 19 height 16
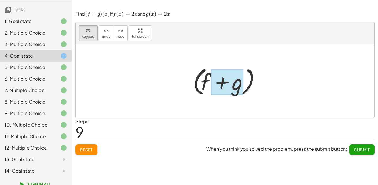
click at [234, 77] on div at bounding box center [227, 83] width 32 height 26
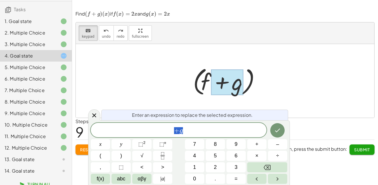
click at [186, 137] on div "+ g" at bounding box center [179, 130] width 176 height 14
click at [235, 180] on span "=" at bounding box center [235, 179] width 3 height 8
click at [191, 151] on button "4" at bounding box center [194, 156] width 19 height 10
click at [99, 146] on button "x" at bounding box center [100, 144] width 19 height 10
click at [277, 134] on button "Done" at bounding box center [277, 130] width 14 height 14
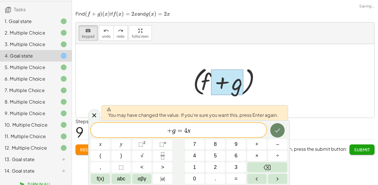
click at [277, 134] on button "Done" at bounding box center [277, 130] width 14 height 14
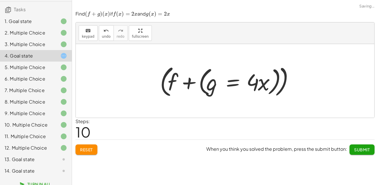
click at [210, 87] on div at bounding box center [227, 81] width 141 height 37
drag, startPoint x: 210, startPoint y: 87, endPoint x: 191, endPoint y: 82, distance: 19.6
click at [191, 82] on div at bounding box center [227, 81] width 141 height 37
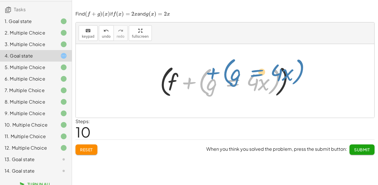
drag, startPoint x: 202, startPoint y: 79, endPoint x: 226, endPoint y: 69, distance: 25.8
click at [226, 69] on div at bounding box center [227, 81] width 141 height 37
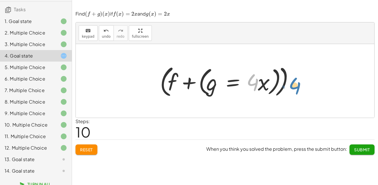
drag, startPoint x: 252, startPoint y: 87, endPoint x: 301, endPoint y: 90, distance: 49.4
click at [301, 90] on div "+ f + g + g + f + f + g + ( g ) + f ( + g + f ) ( + f + g ) · 4 ( + f ) + ( g =…" at bounding box center [225, 81] width 298 height 74
drag, startPoint x: 261, startPoint y: 82, endPoint x: 308, endPoint y: 79, distance: 47.3
click at [259, 81] on div at bounding box center [227, 81] width 141 height 37
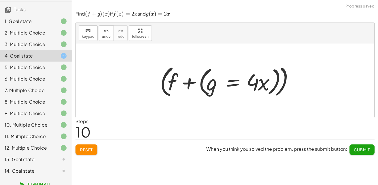
click at [282, 82] on div at bounding box center [227, 81] width 141 height 37
click at [282, 82] on div at bounding box center [226, 81] width 125 height 33
click at [264, 79] on div at bounding box center [226, 81] width 125 height 33
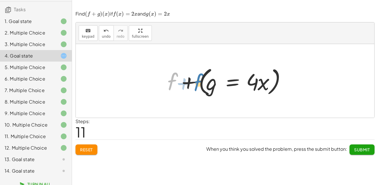
drag, startPoint x: 172, startPoint y: 84, endPoint x: 198, endPoint y: 84, distance: 25.9
click at [198, 84] on div at bounding box center [226, 81] width 125 height 33
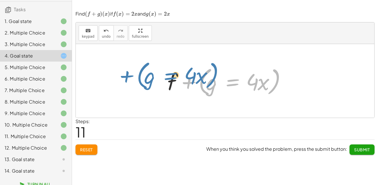
drag, startPoint x: 203, startPoint y: 84, endPoint x: 145, endPoint y: 83, distance: 57.3
click at [145, 83] on div "+ f + g + g + f + f + g + ( g ) + f ( + g + f ) ( + f + g ) ( + f + ( g = · 4 ·…" at bounding box center [225, 81] width 298 height 74
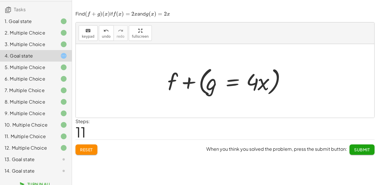
drag, startPoint x: 162, startPoint y: 85, endPoint x: 175, endPoint y: 85, distance: 12.7
click at [175, 85] on div "+ f + g + g + f + f + g + ( g ) + f ( + g + f ) ( + f + g ) ( + f + ( g = · 4 ·…" at bounding box center [225, 81] width 132 height 36
drag, startPoint x: 175, startPoint y: 85, endPoint x: 235, endPoint y: 89, distance: 60.9
click at [235, 89] on div at bounding box center [226, 81] width 125 height 33
drag, startPoint x: 257, startPoint y: 86, endPoint x: 283, endPoint y: 83, distance: 26.1
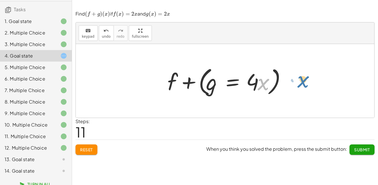
click at [283, 83] on div at bounding box center [226, 81] width 125 height 33
click at [206, 73] on div at bounding box center [226, 81] width 125 height 33
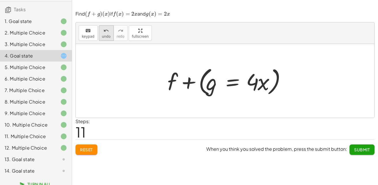
click at [104, 35] on span "undo" at bounding box center [106, 37] width 9 height 4
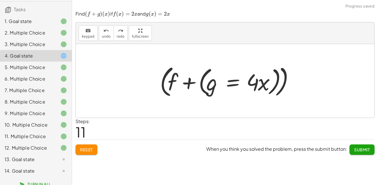
click at [206, 75] on div at bounding box center [227, 81] width 141 height 37
click at [163, 83] on div at bounding box center [227, 81] width 141 height 37
click at [163, 83] on div "+ f + g + g + f + f + g + ( g ) + f ( + g + f ) ( + f + g ) ( + f + ( g = · 4 ·…" at bounding box center [225, 81] width 132 height 36
click at [200, 80] on div at bounding box center [226, 81] width 125 height 33
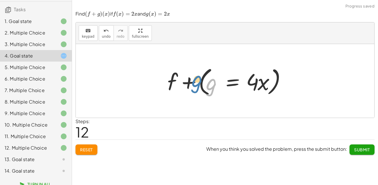
drag, startPoint x: 212, startPoint y: 84, endPoint x: 198, endPoint y: 81, distance: 14.5
click at [198, 81] on div at bounding box center [226, 81] width 125 height 33
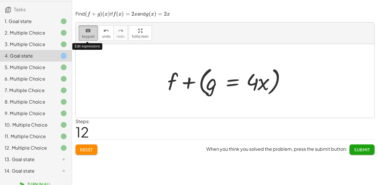
click at [83, 28] on div "keyboard" at bounding box center [88, 30] width 13 height 7
click at [211, 86] on div at bounding box center [226, 81] width 125 height 33
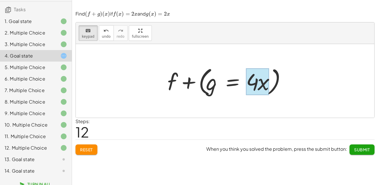
click at [259, 83] on div at bounding box center [257, 82] width 23 height 27
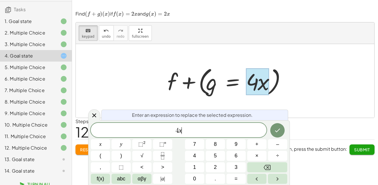
click at [206, 134] on span "4 x ​" at bounding box center [179, 131] width 176 height 8
click at [265, 165] on icon "Backspace" at bounding box center [266, 167] width 7 height 7
click at [221, 167] on button "2" at bounding box center [215, 167] width 19 height 10
click at [108, 144] on button "x" at bounding box center [100, 144] width 19 height 10
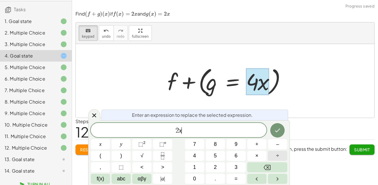
click at [282, 156] on button "÷" at bounding box center [277, 156] width 19 height 10
click at [217, 167] on button "2" at bounding box center [215, 167] width 19 height 10
click at [282, 172] on button "Backspace" at bounding box center [267, 167] width 40 height 10
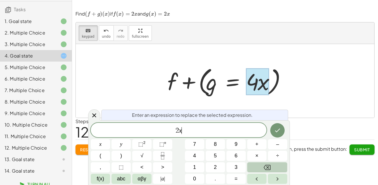
click at [282, 172] on button "Backspace" at bounding box center [267, 167] width 40 height 10
click at [97, 119] on icon at bounding box center [94, 115] width 7 height 7
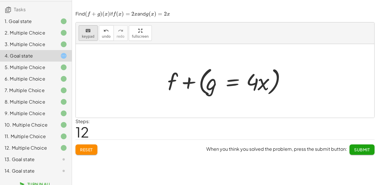
click at [93, 33] on button "keyboard keypad" at bounding box center [88, 33] width 19 height 16
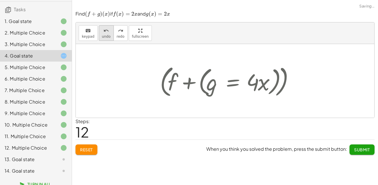
click at [99, 34] on button "undo undo" at bounding box center [106, 33] width 15 height 16
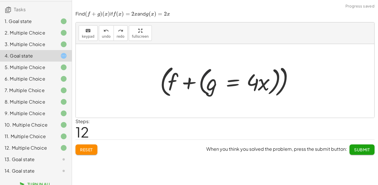
click at [202, 86] on div at bounding box center [227, 81] width 141 height 37
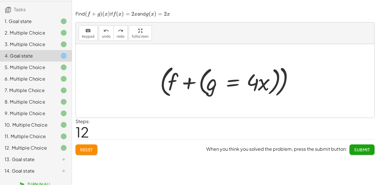
click at [202, 86] on div at bounding box center [227, 81] width 141 height 37
click at [199, 85] on div at bounding box center [227, 81] width 141 height 37
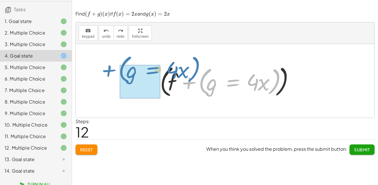
drag, startPoint x: 199, startPoint y: 85, endPoint x: 117, endPoint y: 73, distance: 83.5
click at [117, 73] on div "+ f + g + g + f + f + g + ( g ) + f ( + g + f ) ( + f + g ) + ( g = · 4 · x ) (…" at bounding box center [225, 81] width 298 height 74
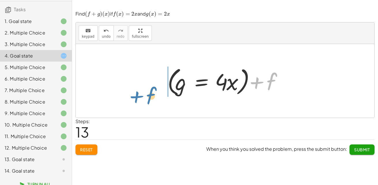
drag, startPoint x: 272, startPoint y: 83, endPoint x: 153, endPoint y: 94, distance: 120.4
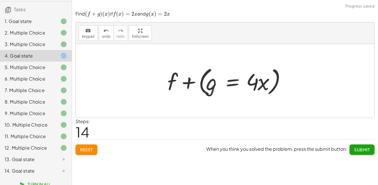
drag, startPoint x: 212, startPoint y: 78, endPoint x: 208, endPoint y: 78, distance: 3.2
click at [208, 78] on div at bounding box center [226, 81] width 125 height 33
drag, startPoint x: 211, startPoint y: 86, endPoint x: 193, endPoint y: 80, distance: 18.5
click at [193, 80] on div at bounding box center [226, 81] width 125 height 33
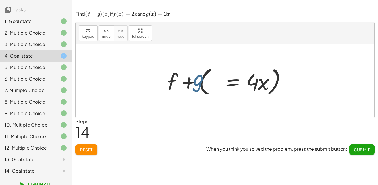
click at [193, 80] on div at bounding box center [226, 81] width 125 height 33
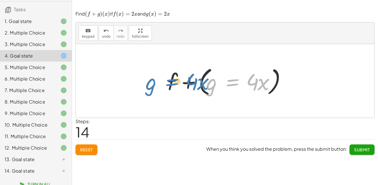
drag, startPoint x: 231, startPoint y: 78, endPoint x: 166, endPoint y: 78, distance: 65.7
click at [166, 78] on div at bounding box center [226, 81] width 125 height 33
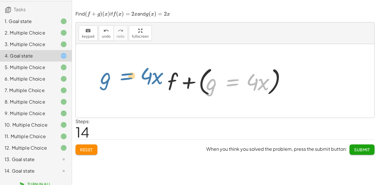
drag, startPoint x: 227, startPoint y: 80, endPoint x: 121, endPoint y: 74, distance: 105.9
click at [121, 74] on div "+ f + g + g + f + f + g + ( g ) + f ( + g + f ) ( + f + g ) ( + f + ( g = · 4 ·…" at bounding box center [225, 81] width 298 height 74
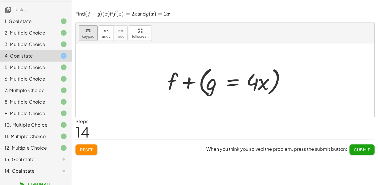
click at [88, 33] on icon "keyboard" at bounding box center [87, 30] width 5 height 7
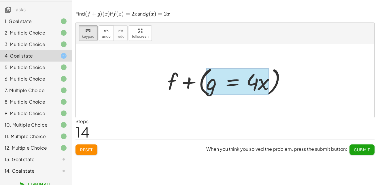
click at [218, 85] on div at bounding box center [237, 82] width 63 height 27
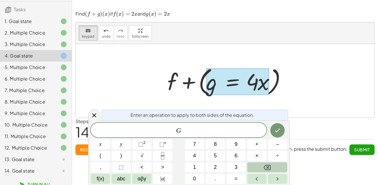
click at [260, 166] on button "Backspace" at bounding box center [267, 167] width 40 height 10
click at [109, 157] on button "(" at bounding box center [100, 156] width 19 height 10
click at [240, 181] on button "=" at bounding box center [235, 179] width 19 height 10
click at [102, 156] on button "(" at bounding box center [100, 156] width 19 height 10
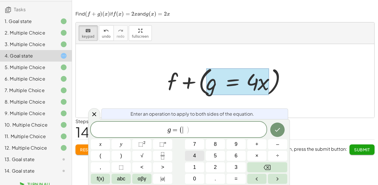
click at [200, 151] on button "4" at bounding box center [194, 156] width 19 height 10
click at [104, 145] on button "x" at bounding box center [100, 144] width 19 height 10
click at [124, 154] on button ")" at bounding box center [120, 156] width 19 height 10
click at [275, 135] on button "Done" at bounding box center [277, 130] width 14 height 14
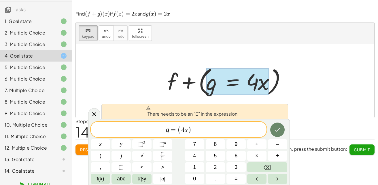
click at [275, 135] on button "Done" at bounding box center [277, 130] width 14 height 14
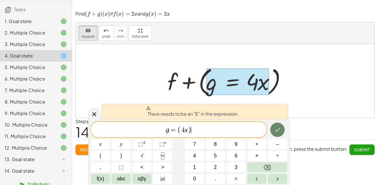
click at [275, 135] on button "Done" at bounding box center [277, 130] width 14 height 14
click at [164, 130] on span "​ g = ( 4 x )" at bounding box center [179, 130] width 176 height 10
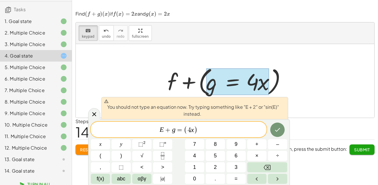
click at [101, 109] on div at bounding box center [225, 81] width 298 height 74
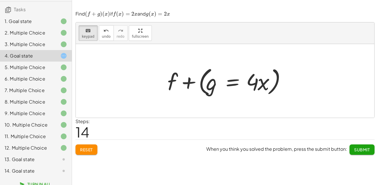
click at [83, 154] on button "Reset" at bounding box center [86, 150] width 22 height 10
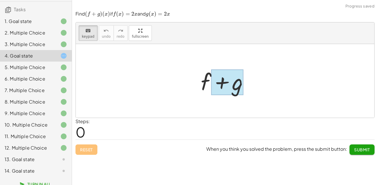
click at [223, 92] on div at bounding box center [227, 82] width 32 height 26
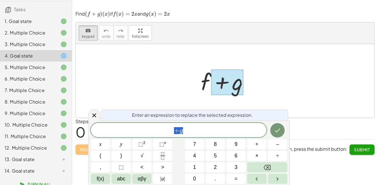
click at [194, 131] on span "+ g" at bounding box center [179, 131] width 176 height 8
click at [238, 178] on button "=" at bounding box center [235, 179] width 19 height 10
click at [102, 153] on button "(" at bounding box center [100, 156] width 19 height 10
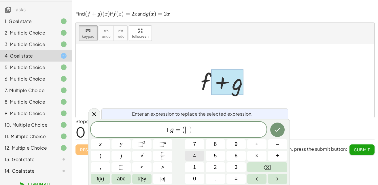
click at [198, 153] on button "4" at bounding box center [194, 156] width 19 height 10
click at [107, 148] on button "x" at bounding box center [100, 144] width 19 height 10
click at [117, 158] on button ")" at bounding box center [120, 156] width 19 height 10
click at [283, 130] on button "Done" at bounding box center [277, 130] width 14 height 14
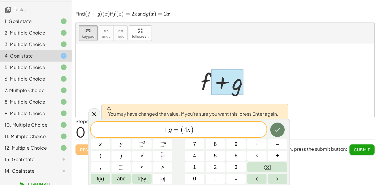
click at [283, 130] on button "Done" at bounding box center [277, 130] width 14 height 14
click at [283, 130] on div "Steps: 0" at bounding box center [224, 128] width 299 height 21
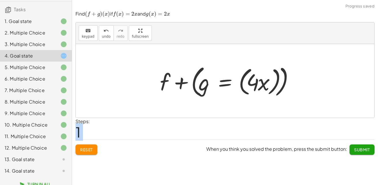
click at [312, 78] on div at bounding box center [225, 81] width 298 height 74
click at [245, 82] on div at bounding box center [227, 81] width 141 height 37
click at [245, 82] on div at bounding box center [226, 81] width 125 height 33
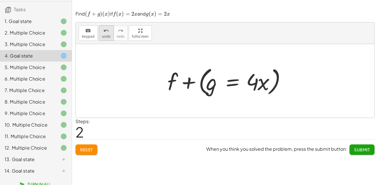
click at [105, 37] on span "undo" at bounding box center [106, 37] width 9 height 4
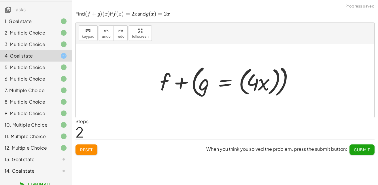
click at [285, 79] on div at bounding box center [227, 81] width 141 height 37
click at [197, 72] on div at bounding box center [227, 81] width 141 height 37
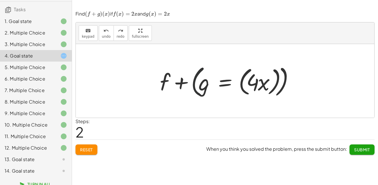
click at [197, 72] on div at bounding box center [227, 81] width 141 height 37
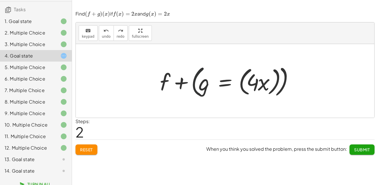
drag, startPoint x: 200, startPoint y: 82, endPoint x: 202, endPoint y: 84, distance: 3.5
click at [202, 84] on div at bounding box center [227, 81] width 141 height 37
drag, startPoint x: 202, startPoint y: 84, endPoint x: 189, endPoint y: 82, distance: 13.2
click at [189, 82] on div at bounding box center [227, 81] width 141 height 37
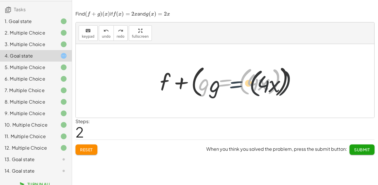
drag, startPoint x: 221, startPoint y: 85, endPoint x: 234, endPoint y: 87, distance: 13.4
click at [234, 87] on div at bounding box center [227, 81] width 141 height 37
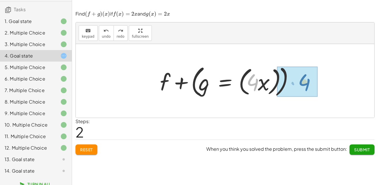
drag, startPoint x: 248, startPoint y: 88, endPoint x: 300, endPoint y: 88, distance: 51.5
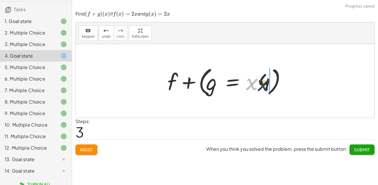
drag, startPoint x: 253, startPoint y: 82, endPoint x: 277, endPoint y: 84, distance: 24.3
click at [277, 84] on div at bounding box center [226, 81] width 125 height 33
drag, startPoint x: 253, startPoint y: 84, endPoint x: 301, endPoint y: 78, distance: 48.4
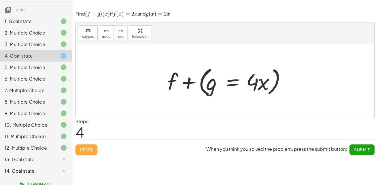
click at [92, 147] on span "Reset" at bounding box center [86, 149] width 13 height 5
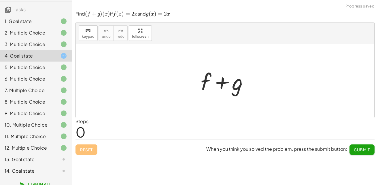
click at [216, 81] on div at bounding box center [227, 81] width 58 height 30
click at [208, 81] on div at bounding box center [227, 81] width 58 height 30
click at [226, 90] on div at bounding box center [227, 81] width 58 height 30
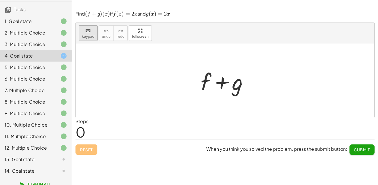
click at [89, 35] on span "keypad" at bounding box center [88, 37] width 13 height 4
drag, startPoint x: 208, startPoint y: 79, endPoint x: 219, endPoint y: 79, distance: 10.7
click at [211, 79] on div at bounding box center [206, 81] width 10 height 27
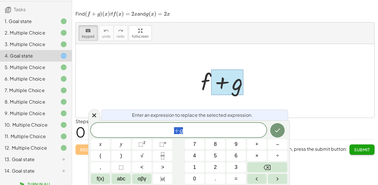
click at [202, 94] on div at bounding box center [227, 81] width 58 height 30
click at [185, 127] on span "+ g ​" at bounding box center [179, 131] width 176 height 8
click at [242, 178] on button "=" at bounding box center [235, 179] width 19 height 10
click at [221, 165] on button "2" at bounding box center [215, 167] width 19 height 10
click at [95, 145] on button "x" at bounding box center [100, 144] width 19 height 10
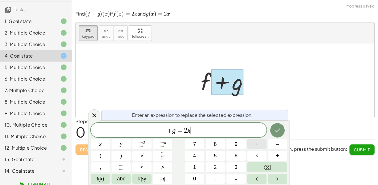
click at [253, 147] on button "+" at bounding box center [256, 144] width 19 height 10
click at [211, 167] on button "2" at bounding box center [215, 167] width 19 height 10
click at [95, 142] on button "x" at bounding box center [100, 144] width 19 height 10
drag, startPoint x: 286, startPoint y: 127, endPoint x: 282, endPoint y: 128, distance: 4.5
click at [110, 139] on div at bounding box center [100, 144] width 19 height 10
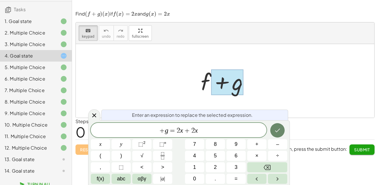
click at [282, 128] on button "Done" at bounding box center [277, 130] width 14 height 14
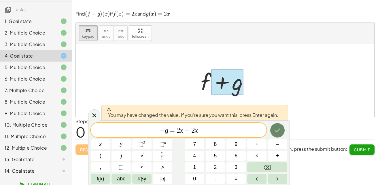
click at [282, 128] on button "Done" at bounding box center [277, 130] width 14 height 14
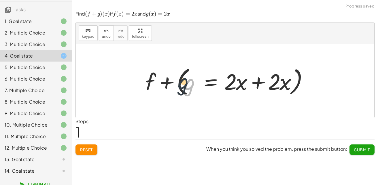
drag, startPoint x: 187, startPoint y: 86, endPoint x: 169, endPoint y: 83, distance: 18.5
click at [169, 83] on div at bounding box center [227, 81] width 169 height 33
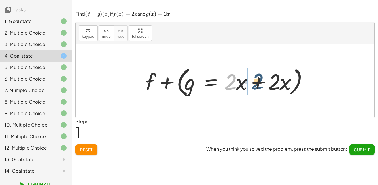
drag, startPoint x: 229, startPoint y: 84, endPoint x: 258, endPoint y: 83, distance: 29.4
click at [258, 83] on div at bounding box center [227, 81] width 169 height 33
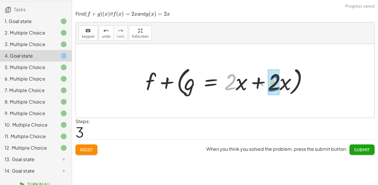
drag, startPoint x: 230, startPoint y: 80, endPoint x: 274, endPoint y: 81, distance: 43.8
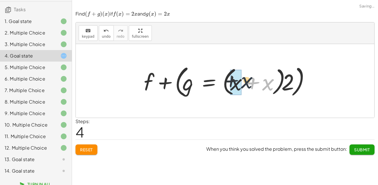
drag, startPoint x: 271, startPoint y: 86, endPoint x: 246, endPoint y: 83, distance: 25.7
click at [246, 83] on div at bounding box center [227, 81] width 173 height 37
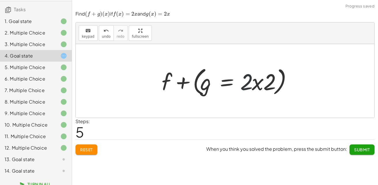
drag, startPoint x: 250, startPoint y: 85, endPoint x: 259, endPoint y: 85, distance: 8.9
click at [259, 85] on div at bounding box center [227, 81] width 137 height 33
drag, startPoint x: 268, startPoint y: 86, endPoint x: 240, endPoint y: 80, distance: 28.5
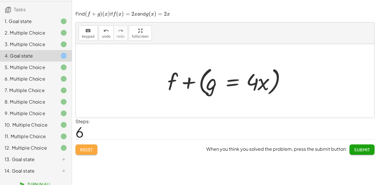
click at [94, 149] on button "Reset" at bounding box center [86, 150] width 22 height 10
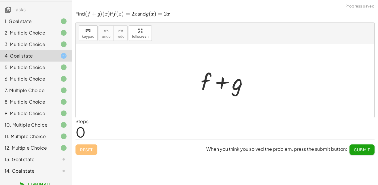
click at [241, 89] on div at bounding box center [227, 81] width 58 height 30
click at [84, 40] on button "keyboard keypad" at bounding box center [88, 33] width 19 height 16
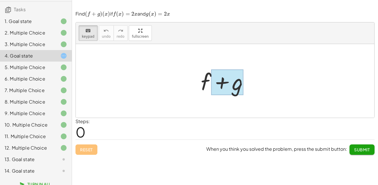
click at [236, 94] on div at bounding box center [227, 82] width 32 height 26
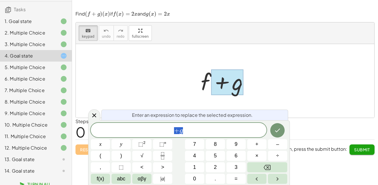
click at [208, 131] on span "+ g" at bounding box center [179, 131] width 176 height 8
click at [97, 153] on button "(" at bounding box center [100, 156] width 19 height 10
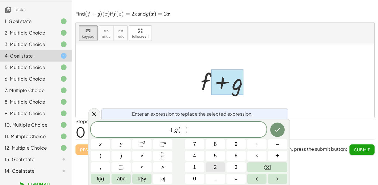
click at [213, 164] on button "2" at bounding box center [215, 167] width 19 height 10
click at [107, 143] on button "x" at bounding box center [100, 144] width 19 height 10
click at [123, 159] on button ")" at bounding box center [120, 156] width 19 height 10
click at [104, 158] on button "(" at bounding box center [100, 156] width 19 height 10
click at [220, 164] on button "2" at bounding box center [215, 167] width 19 height 10
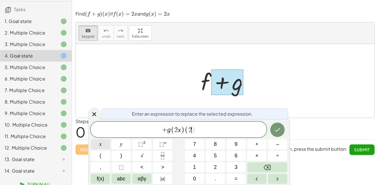
click at [104, 148] on button "x" at bounding box center [100, 144] width 19 height 10
click at [120, 156] on span ")" at bounding box center [121, 156] width 2 height 8
drag, startPoint x: 276, startPoint y: 138, endPoint x: 278, endPoint y: 129, distance: 8.8
click at [110, 139] on div at bounding box center [100, 144] width 19 height 10
click at [278, 129] on icon "Done" at bounding box center [277, 129] width 7 height 7
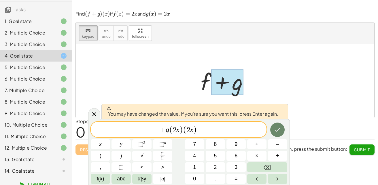
click at [278, 129] on icon "Done" at bounding box center [277, 129] width 7 height 7
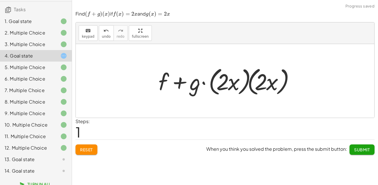
click at [205, 86] on div at bounding box center [227, 81] width 143 height 33
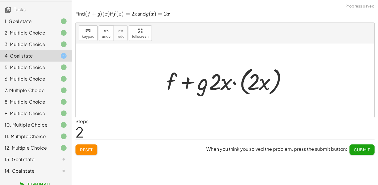
click at [244, 86] on div at bounding box center [227, 81] width 128 height 33
click at [244, 86] on div at bounding box center [227, 81] width 105 height 30
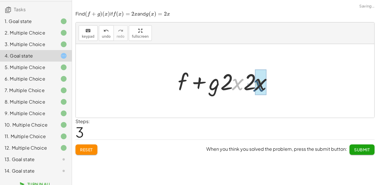
drag, startPoint x: 235, startPoint y: 84, endPoint x: 257, endPoint y: 85, distance: 21.6
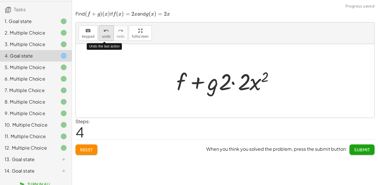
click at [102, 35] on span "undo" at bounding box center [106, 37] width 9 height 4
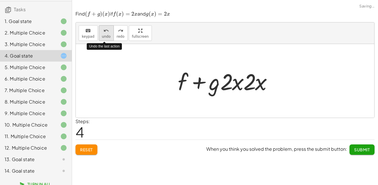
click at [102, 35] on span "undo" at bounding box center [106, 37] width 9 height 4
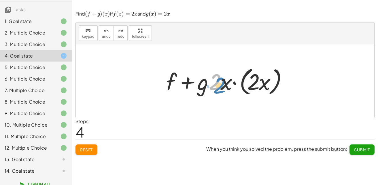
drag, startPoint x: 218, startPoint y: 88, endPoint x: 225, endPoint y: 91, distance: 7.6
click at [225, 91] on div at bounding box center [227, 81] width 128 height 33
drag, startPoint x: 227, startPoint y: 88, endPoint x: 265, endPoint y: 87, distance: 37.7
click at [265, 87] on div at bounding box center [227, 81] width 128 height 33
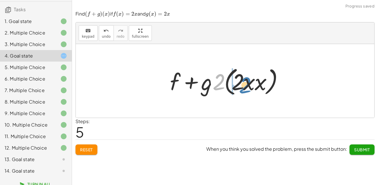
drag, startPoint x: 222, startPoint y: 81, endPoint x: 242, endPoint y: 81, distance: 20.2
click at [242, 81] on div at bounding box center [227, 81] width 120 height 33
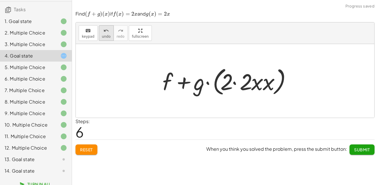
click at [103, 36] on span "undo" at bounding box center [106, 37] width 9 height 4
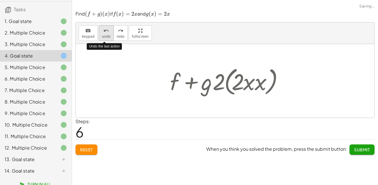
click at [103, 36] on span "undo" at bounding box center [106, 37] width 9 height 4
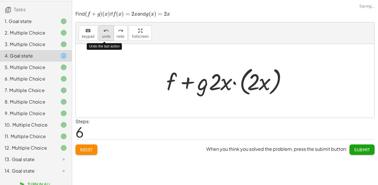
click at [103, 36] on span "undo" at bounding box center [106, 37] width 9 height 4
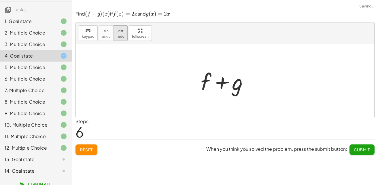
click at [117, 37] on span "redo" at bounding box center [121, 37] width 8 height 4
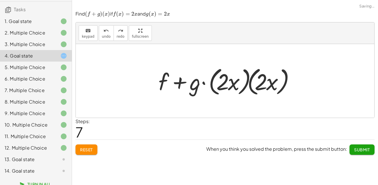
click at [203, 83] on div at bounding box center [227, 81] width 143 height 33
click at [203, 83] on div at bounding box center [227, 81] width 128 height 33
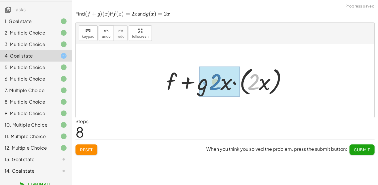
drag, startPoint x: 251, startPoint y: 86, endPoint x: 213, endPoint y: 86, distance: 37.7
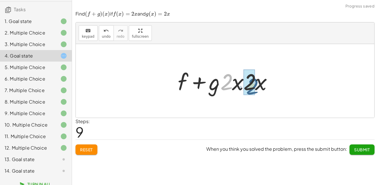
drag, startPoint x: 225, startPoint y: 86, endPoint x: 251, endPoint y: 89, distance: 25.8
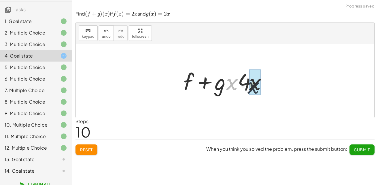
drag, startPoint x: 233, startPoint y: 84, endPoint x: 250, endPoint y: 87, distance: 17.9
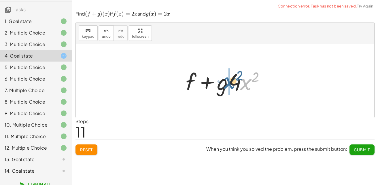
drag, startPoint x: 249, startPoint y: 83, endPoint x: 232, endPoint y: 81, distance: 16.2
click at [232, 81] on div at bounding box center [227, 81] width 88 height 30
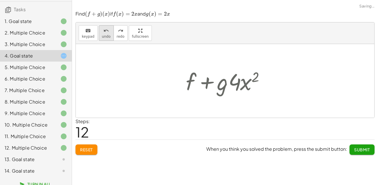
click at [108, 34] on button "undo undo" at bounding box center [106, 33] width 15 height 16
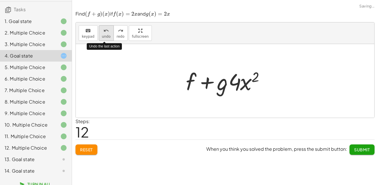
click at [108, 34] on button "undo undo" at bounding box center [106, 33] width 15 height 16
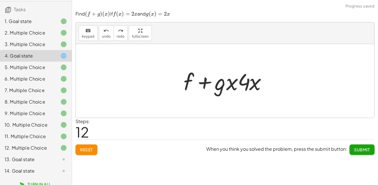
click at [225, 84] on div at bounding box center [227, 81] width 93 height 30
click at [81, 31] on button "keyboard keypad" at bounding box center [88, 33] width 19 height 16
click at [247, 86] on div at bounding box center [244, 81] width 12 height 27
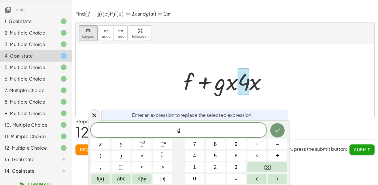
click at [215, 126] on div "4 ​" at bounding box center [179, 130] width 176 height 14
click at [98, 117] on div at bounding box center [94, 114] width 12 height 11
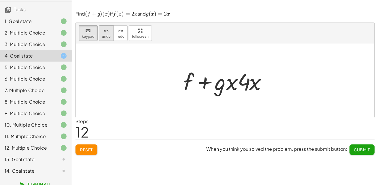
click at [99, 26] on button "undo undo" at bounding box center [106, 33] width 15 height 16
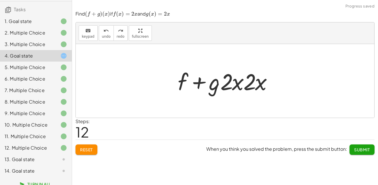
click at [88, 146] on button "Reset" at bounding box center [86, 150] width 22 height 10
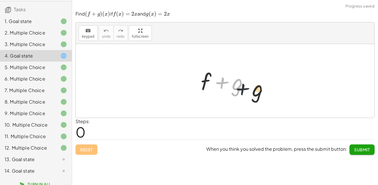
drag, startPoint x: 215, startPoint y: 79, endPoint x: 253, endPoint y: 91, distance: 40.2
click at [253, 91] on div at bounding box center [227, 81] width 58 height 30
click at [237, 86] on div at bounding box center [227, 81] width 58 height 30
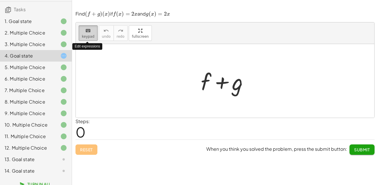
click at [91, 39] on button "keyboard keypad" at bounding box center [88, 33] width 19 height 16
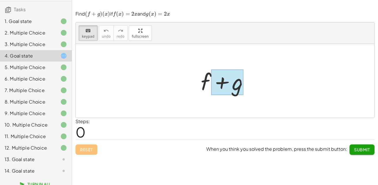
click at [235, 92] on div at bounding box center [227, 82] width 32 height 26
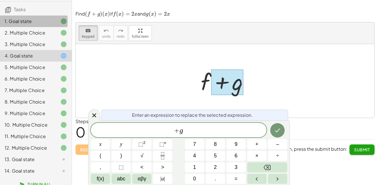
click at [46, 22] on div "1. Goal state" at bounding box center [28, 21] width 46 height 7
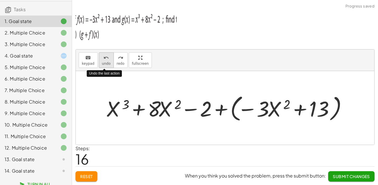
click at [102, 59] on div "undo" at bounding box center [106, 57] width 9 height 7
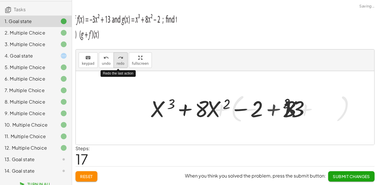
click at [123, 65] on button "redo redo" at bounding box center [120, 60] width 14 height 16
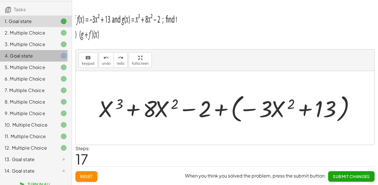
click at [44, 73] on div "4. Goal state" at bounding box center [36, 79] width 72 height 12
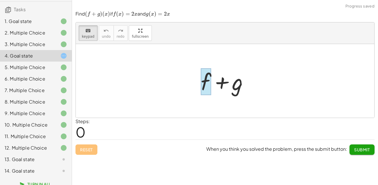
drag, startPoint x: 241, startPoint y: 81, endPoint x: 203, endPoint y: 76, distance: 38.1
click at [203, 76] on div at bounding box center [206, 81] width 10 height 27
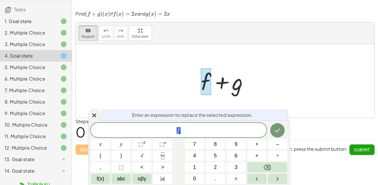
click at [236, 88] on div at bounding box center [227, 81] width 58 height 30
click at [98, 119] on div at bounding box center [94, 114] width 12 height 11
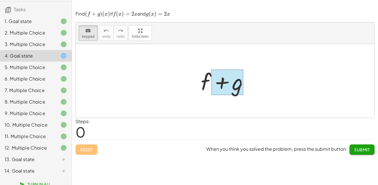
click at [231, 83] on div at bounding box center [227, 82] width 32 height 26
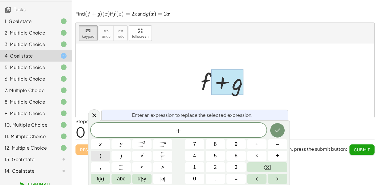
click at [104, 151] on button "(" at bounding box center [100, 156] width 19 height 10
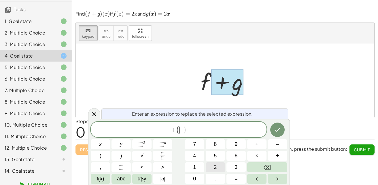
click at [216, 166] on span "2" at bounding box center [215, 168] width 3 height 8
click at [120, 154] on div "+ ( 2 ​ ) x y ⬚ 2 ⬚ n 7 8 9 + – ( ) √ 4 5 6 × ÷ , ⬚ < > 1 2 3 f(x) abc αβγ | a …" at bounding box center [189, 153] width 196 height 62
click at [120, 154] on span ")" at bounding box center [121, 156] width 2 height 8
click at [266, 165] on icon "Backspace" at bounding box center [266, 167] width 7 height 5
click at [107, 141] on button "x" at bounding box center [100, 144] width 19 height 10
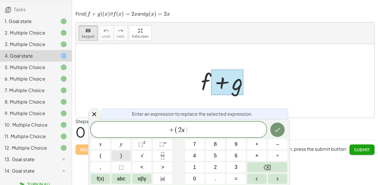
click at [120, 153] on button ")" at bounding box center [120, 156] width 19 height 10
click at [103, 155] on button "(" at bounding box center [100, 156] width 19 height 10
click at [220, 166] on button "2" at bounding box center [215, 167] width 19 height 10
click at [98, 143] on button "x" at bounding box center [100, 144] width 19 height 10
click at [118, 160] on button ")" at bounding box center [120, 156] width 19 height 10
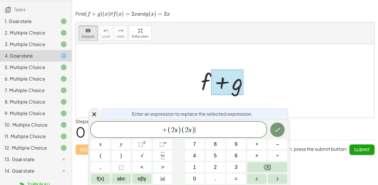
click at [110, 139] on div at bounding box center [100, 144] width 19 height 10
click at [274, 129] on icon "Done" at bounding box center [277, 129] width 7 height 7
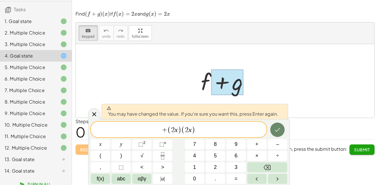
click at [274, 129] on icon "Done" at bounding box center [277, 129] width 7 height 7
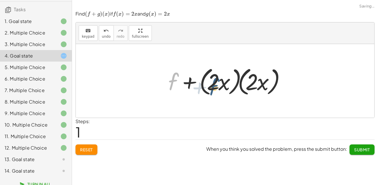
drag, startPoint x: 170, startPoint y: 80, endPoint x: 251, endPoint y: 82, distance: 80.7
click at [251, 82] on div at bounding box center [227, 81] width 124 height 33
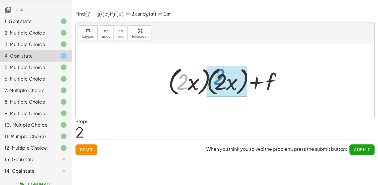
drag, startPoint x: 184, startPoint y: 84, endPoint x: 221, endPoint y: 80, distance: 37.7
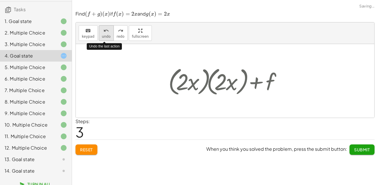
click at [99, 38] on button "undo undo" at bounding box center [106, 33] width 15 height 16
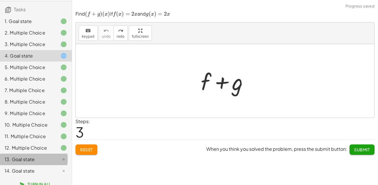
click at [23, 163] on div "13. Goal state" at bounding box center [28, 159] width 46 height 7
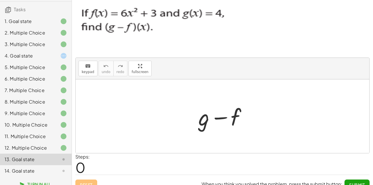
click at [25, 93] on div "7. Multiple Choice" at bounding box center [28, 90] width 46 height 7
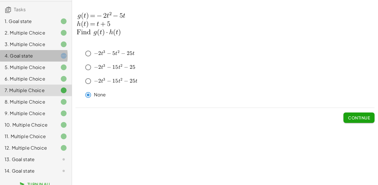
click at [41, 53] on div "4. Goal state" at bounding box center [28, 55] width 46 height 7
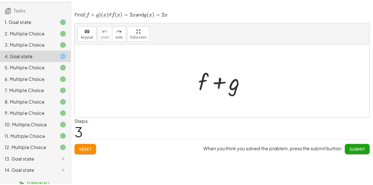
scroll to position [49, 0]
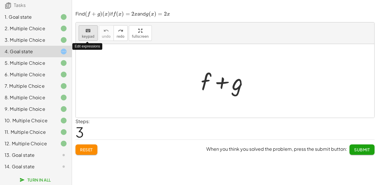
click at [89, 33] on icon "keyboard" at bounding box center [87, 30] width 5 height 7
click at [204, 78] on div at bounding box center [206, 81] width 10 height 27
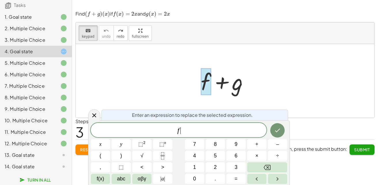
click at [184, 134] on span "f ​" at bounding box center [179, 131] width 176 height 8
click at [183, 130] on span "2 ​" at bounding box center [179, 131] width 176 height 8
click at [279, 132] on icon "Done" at bounding box center [277, 130] width 7 height 7
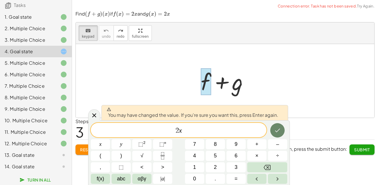
click at [278, 132] on icon "Done" at bounding box center [277, 130] width 7 height 7
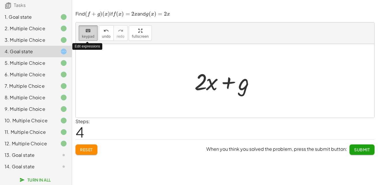
click at [90, 35] on span "keypad" at bounding box center [88, 37] width 13 height 4
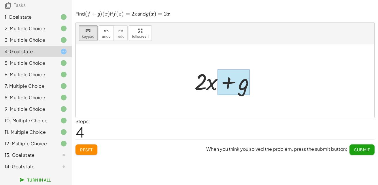
click at [244, 85] on div at bounding box center [233, 82] width 32 height 26
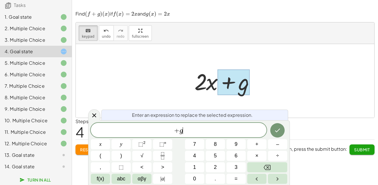
click at [187, 129] on span "+ g ​" at bounding box center [179, 131] width 176 height 8
click at [278, 132] on icon "Done" at bounding box center [277, 130] width 7 height 7
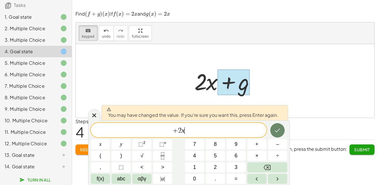
click at [277, 130] on icon "Done" at bounding box center [277, 130] width 7 height 7
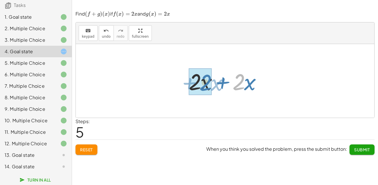
drag, startPoint x: 240, startPoint y: 85, endPoint x: 207, endPoint y: 86, distance: 33.1
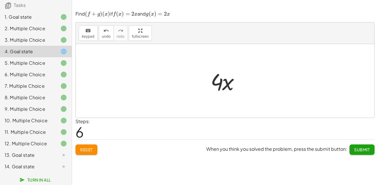
click at [362, 150] on span "Submit" at bounding box center [362, 149] width 16 height 5
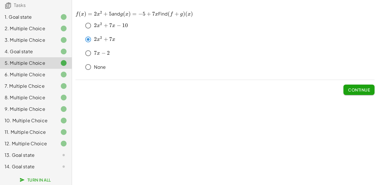
click at [35, 153] on div "13. Goal state" at bounding box center [28, 155] width 46 height 7
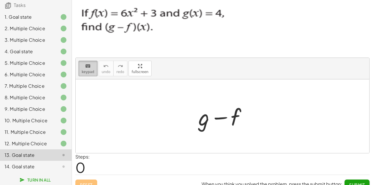
click at [88, 67] on icon "keyboard" at bounding box center [87, 66] width 5 height 7
click at [204, 120] on div at bounding box center [205, 117] width 12 height 27
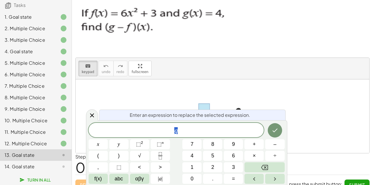
click at [183, 129] on span "g" at bounding box center [177, 131] width 176 height 8
click at [179, 132] on span "g" at bounding box center [177, 131] width 176 height 8
click at [275, 130] on icon "Done" at bounding box center [275, 130] width 7 height 7
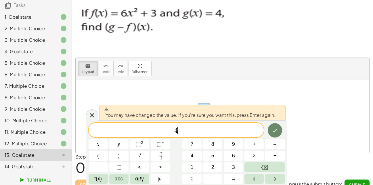
click at [275, 130] on icon "Done" at bounding box center [275, 130] width 7 height 7
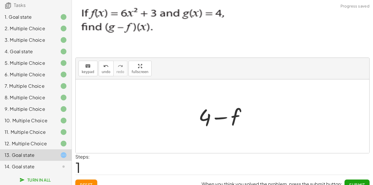
click at [238, 117] on div at bounding box center [225, 117] width 58 height 30
click at [89, 71] on span "keypad" at bounding box center [88, 72] width 13 height 4
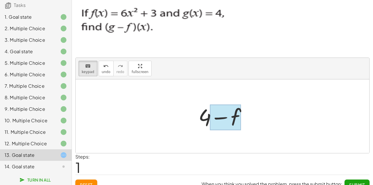
click at [236, 115] on div at bounding box center [225, 118] width 31 height 26
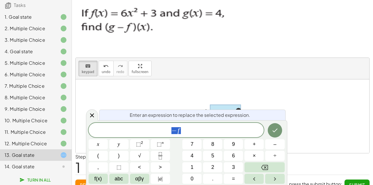
click at [194, 130] on span "− f" at bounding box center [177, 131] width 176 height 8
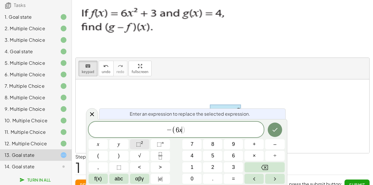
click at [140, 144] on span "⬚" at bounding box center [138, 144] width 5 height 6
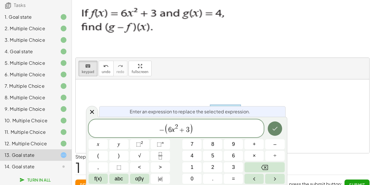
click at [277, 129] on icon "Done" at bounding box center [275, 128] width 7 height 7
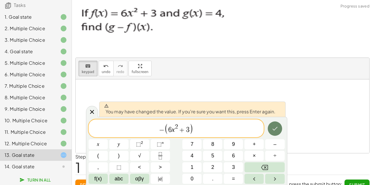
click at [275, 129] on icon "Done" at bounding box center [275, 128] width 7 height 7
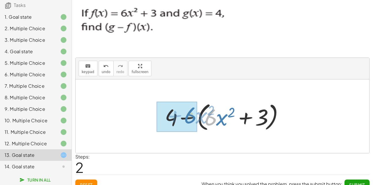
drag, startPoint x: 213, startPoint y: 118, endPoint x: 192, endPoint y: 116, distance: 20.5
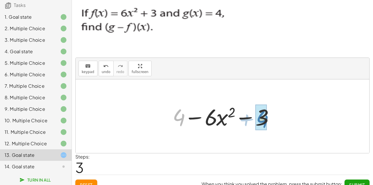
drag, startPoint x: 179, startPoint y: 118, endPoint x: 263, endPoint y: 120, distance: 83.5
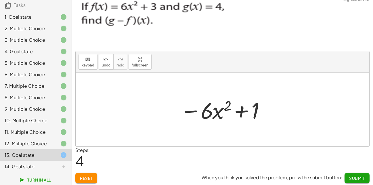
scroll to position [8, 0]
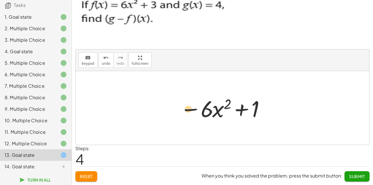
click at [189, 110] on div at bounding box center [224, 108] width 95 height 30
click at [359, 176] on span "Submit" at bounding box center [358, 176] width 16 height 5
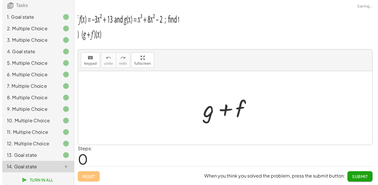
scroll to position [0, 0]
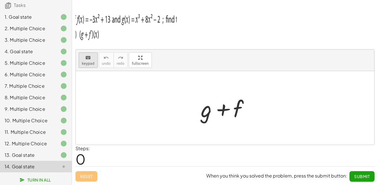
click at [88, 61] on button "keyboard keypad" at bounding box center [88, 60] width 19 height 16
click at [205, 113] on div at bounding box center [207, 108] width 12 height 27
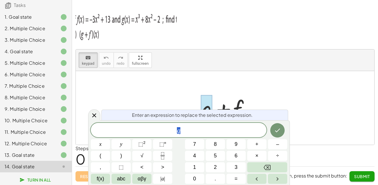
click at [182, 130] on span "g" at bounding box center [179, 131] width 176 height 8
click at [162, 144] on span "⬚" at bounding box center [161, 144] width 5 height 6
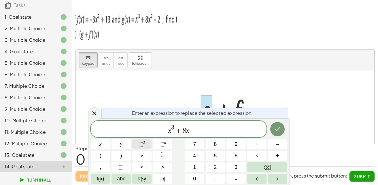
click at [142, 144] on span "⬚" at bounding box center [140, 144] width 5 height 6
click at [276, 130] on icon "Done" at bounding box center [277, 129] width 7 height 7
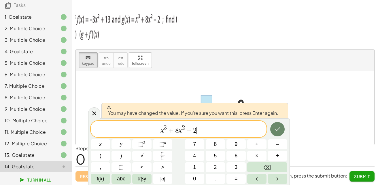
click at [277, 128] on icon "Done" at bounding box center [277, 129] width 7 height 7
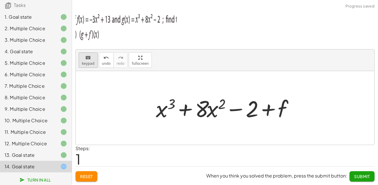
click at [88, 60] on icon "keyboard" at bounding box center [87, 57] width 5 height 7
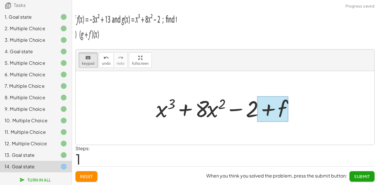
click at [283, 106] on div at bounding box center [272, 109] width 31 height 26
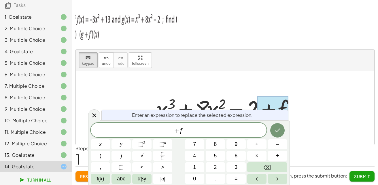
click at [187, 129] on span "+ f ​" at bounding box center [179, 131] width 176 height 8
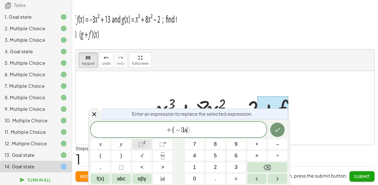
click at [143, 141] on span "⬚ 2" at bounding box center [141, 145] width 7 height 8
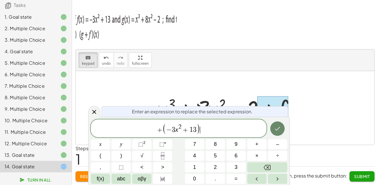
click at [275, 129] on icon "Done" at bounding box center [277, 129] width 5 height 4
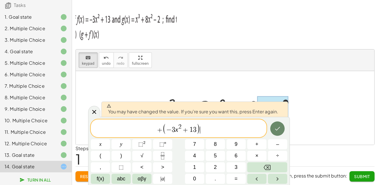
click at [280, 130] on icon "Done" at bounding box center [277, 128] width 7 height 7
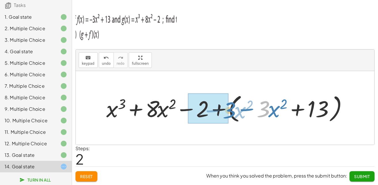
drag, startPoint x: 263, startPoint y: 111, endPoint x: 230, endPoint y: 112, distance: 33.4
click at [230, 112] on div at bounding box center [226, 108] width 247 height 33
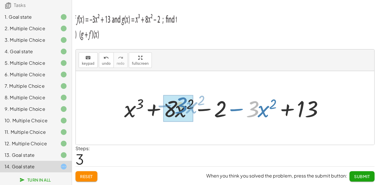
drag, startPoint x: 255, startPoint y: 110, endPoint x: 184, endPoint y: 106, distance: 71.8
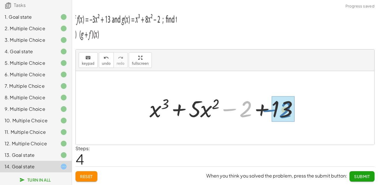
drag, startPoint x: 246, startPoint y: 110, endPoint x: 286, endPoint y: 111, distance: 39.7
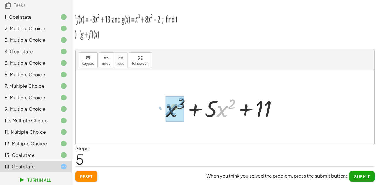
drag, startPoint x: 222, startPoint y: 111, endPoint x: 171, endPoint y: 109, distance: 51.0
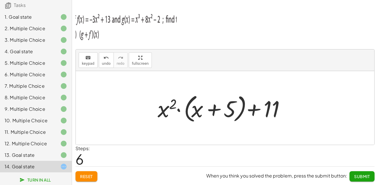
click at [358, 175] on span "Submit" at bounding box center [362, 176] width 16 height 5
